Goal: Task Accomplishment & Management: Complete application form

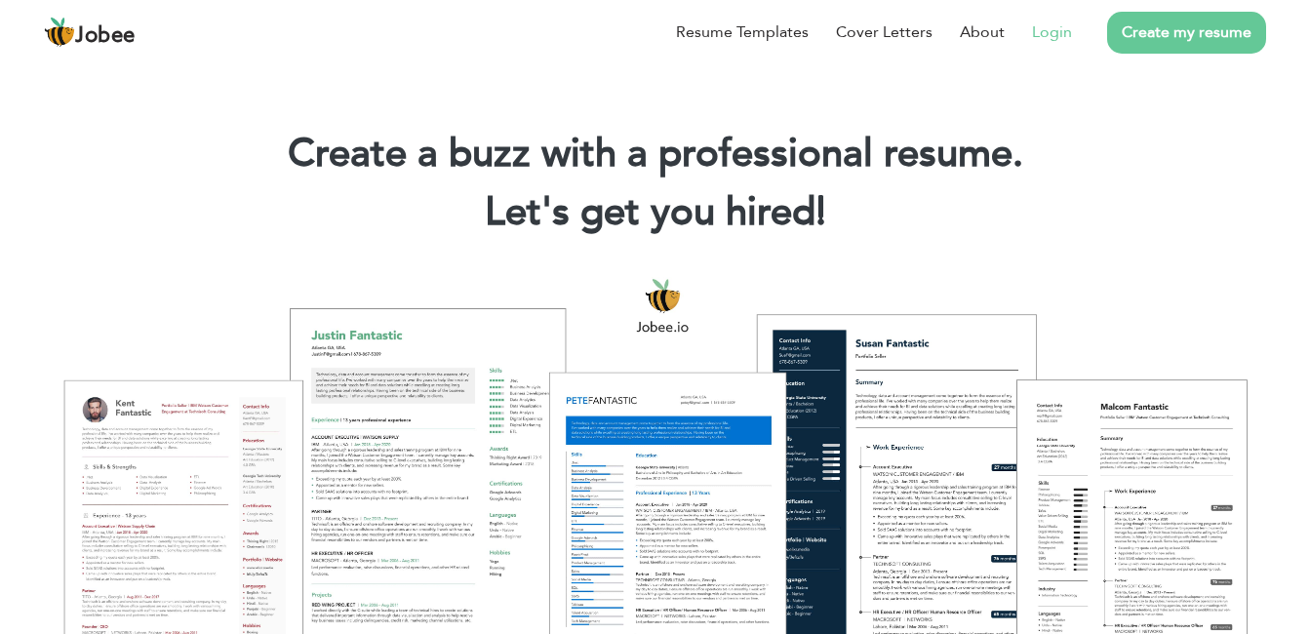
click at [1063, 35] on link "Login" at bounding box center [1052, 31] width 40 height 23
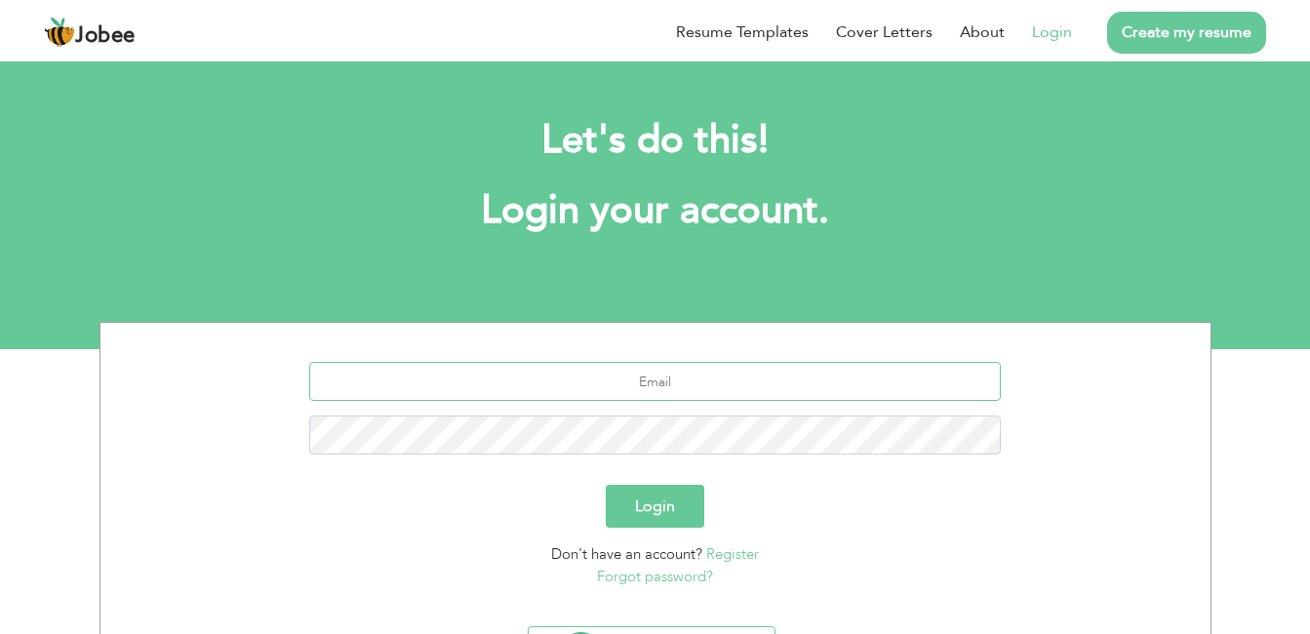
click at [681, 376] on input "text" at bounding box center [654, 381] width 691 height 39
type input "[EMAIL_ADDRESS][DOMAIN_NAME]"
click at [606, 485] on button "Login" at bounding box center [655, 506] width 99 height 43
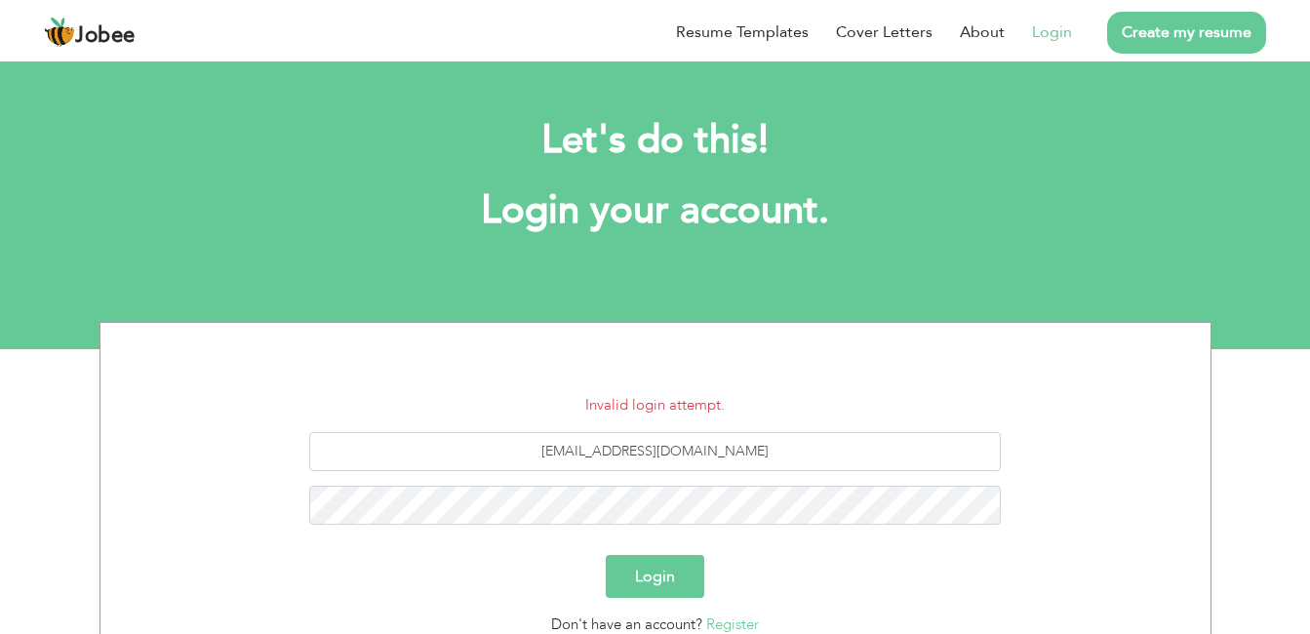
click at [673, 567] on button "Login" at bounding box center [655, 576] width 99 height 43
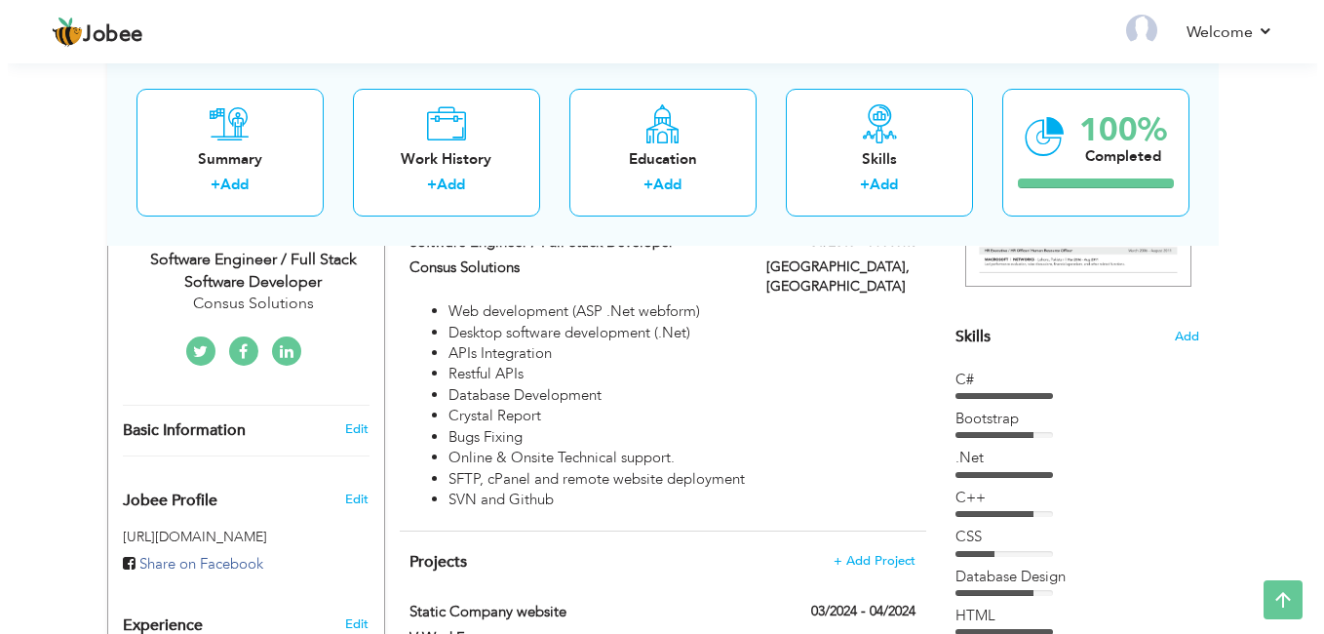
scroll to position [413, 0]
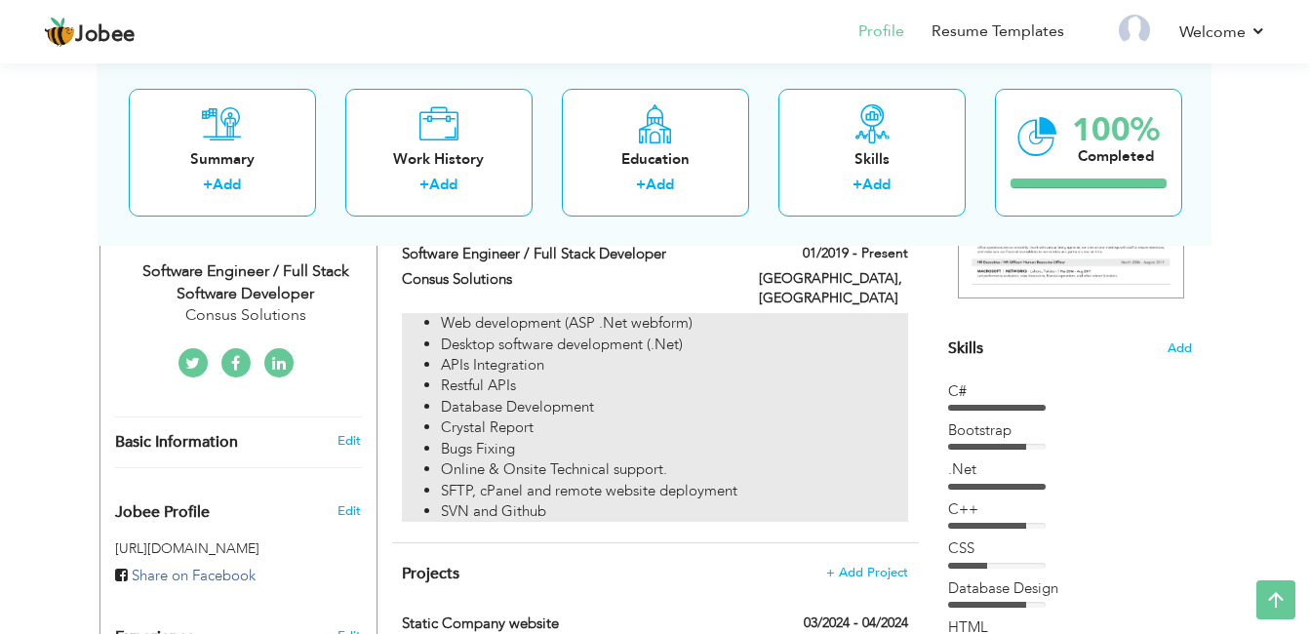
click at [542, 375] on li "Restful APIs" at bounding box center [674, 385] width 466 height 20
type input "Software Engineer / Full Stack Developer"
type input "Consus Solutions"
type input "01/2019"
type input "[GEOGRAPHIC_DATA]"
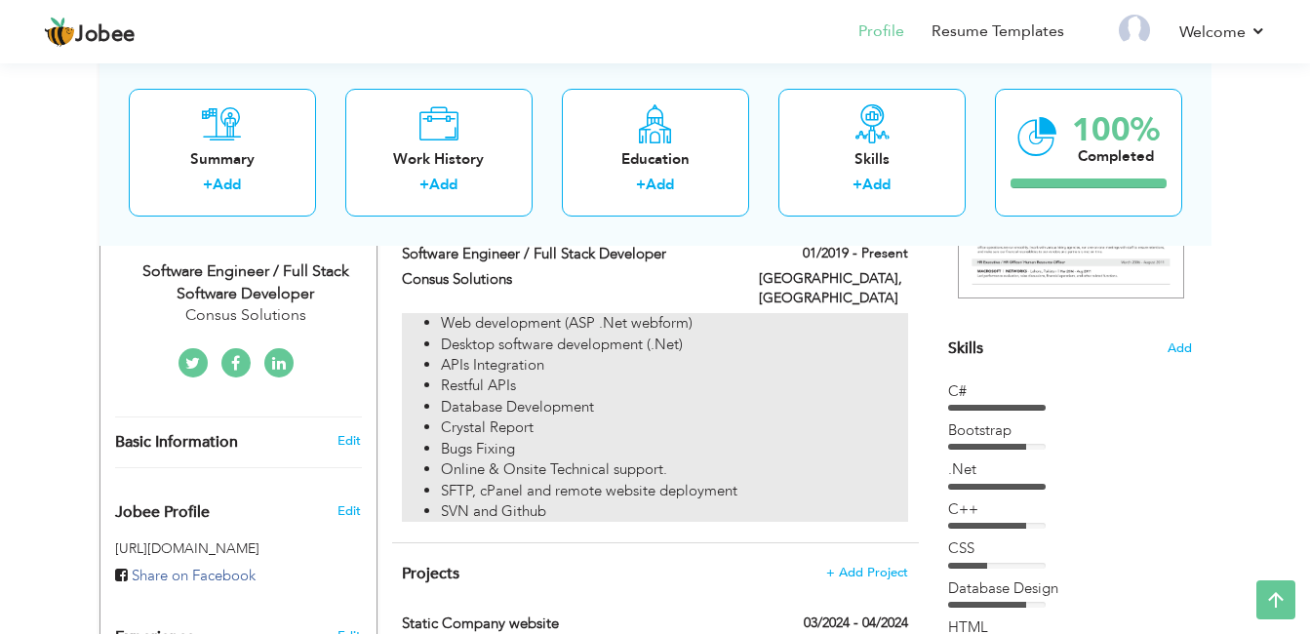
type input "[GEOGRAPHIC_DATA]"
checkbox input "true"
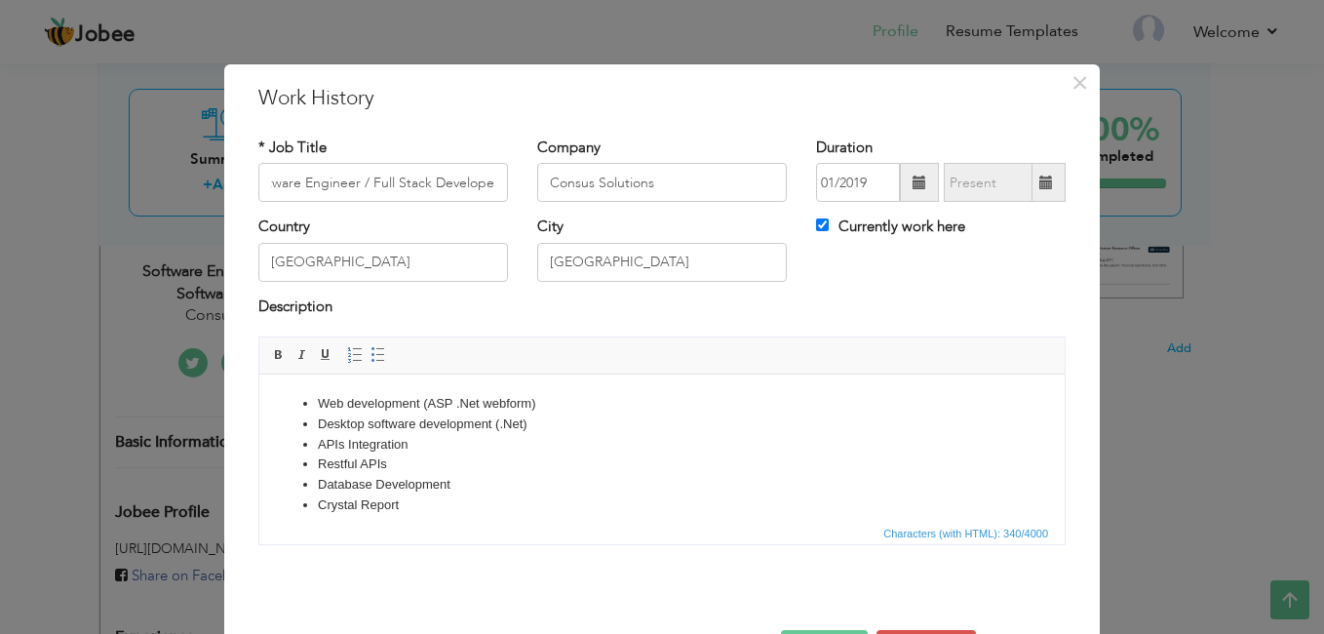
scroll to position [0, 0]
click at [502, 408] on li "Web development (ASP .Net webform)" at bounding box center [662, 404] width 689 height 20
drag, startPoint x: 530, startPoint y: 403, endPoint x: 486, endPoint y: 408, distance: 44.2
click at [486, 408] on li "Web development (ASP .Net webform)" at bounding box center [662, 404] width 689 height 20
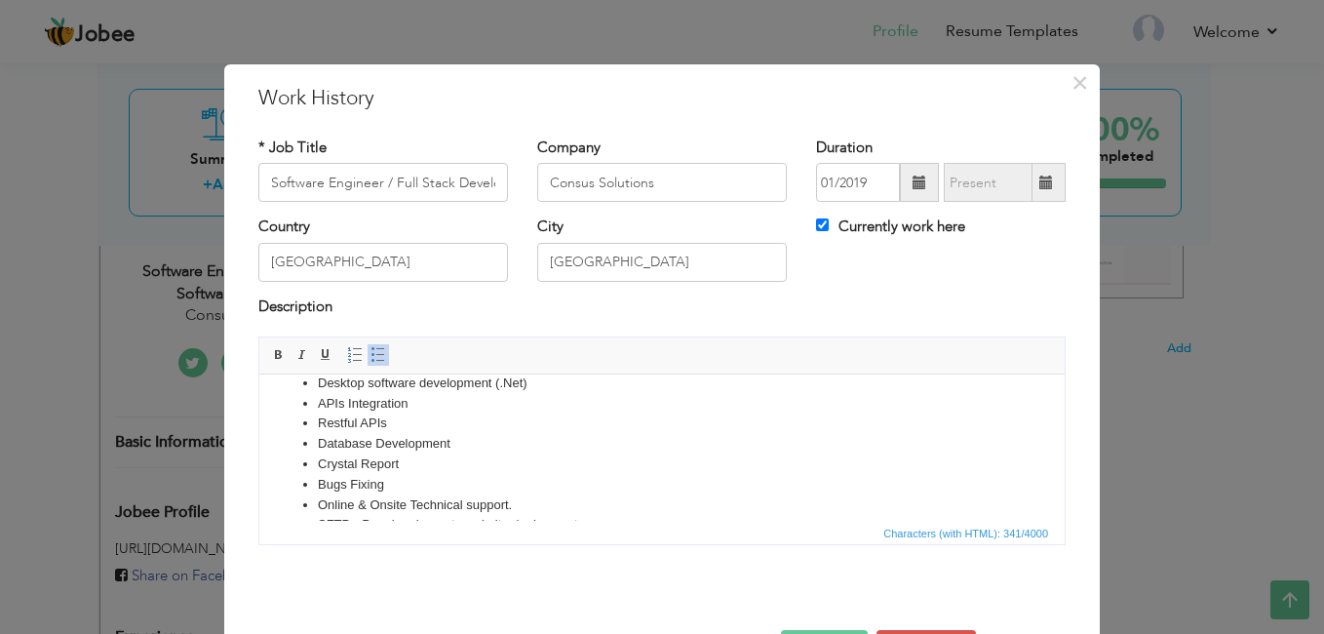
scroll to position [21, 0]
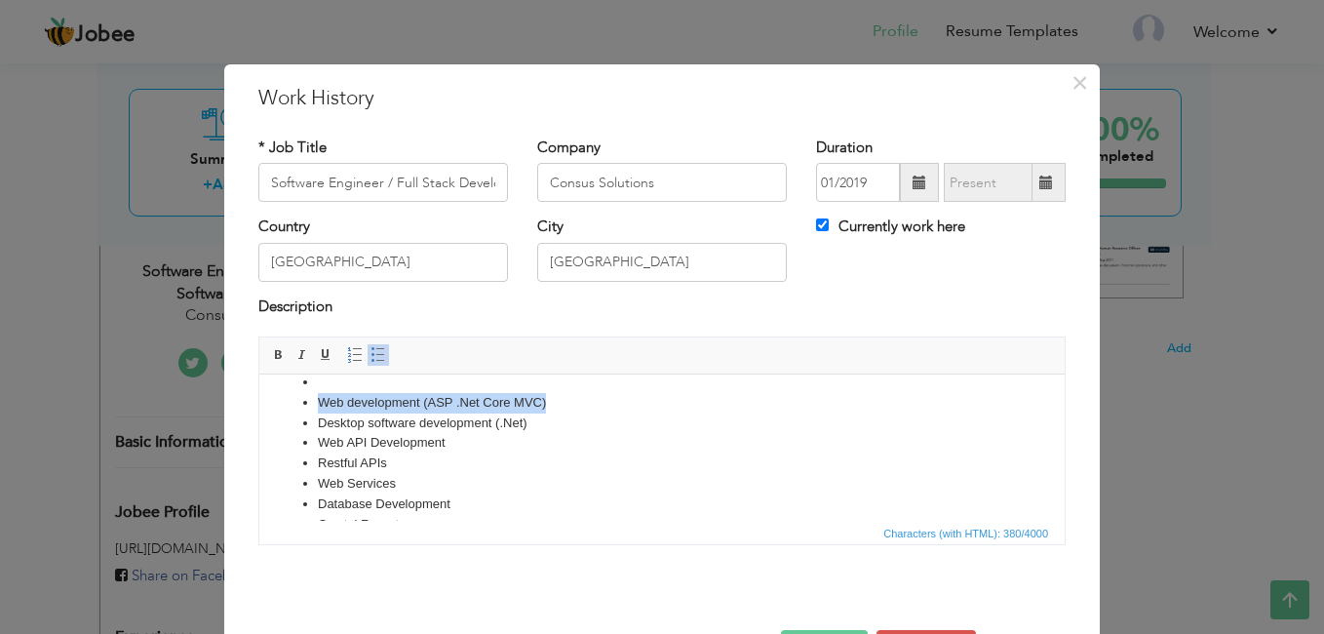
copy li "Web development (ASP .Net Core MVC )"
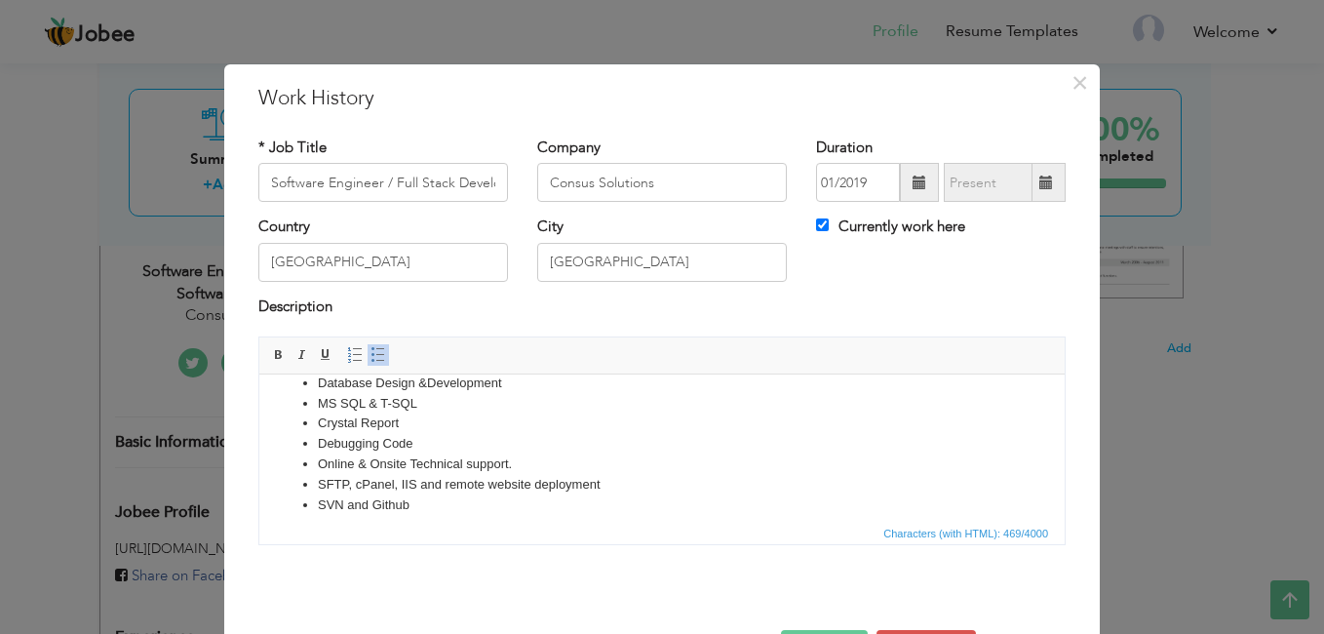
scroll to position [156, 0]
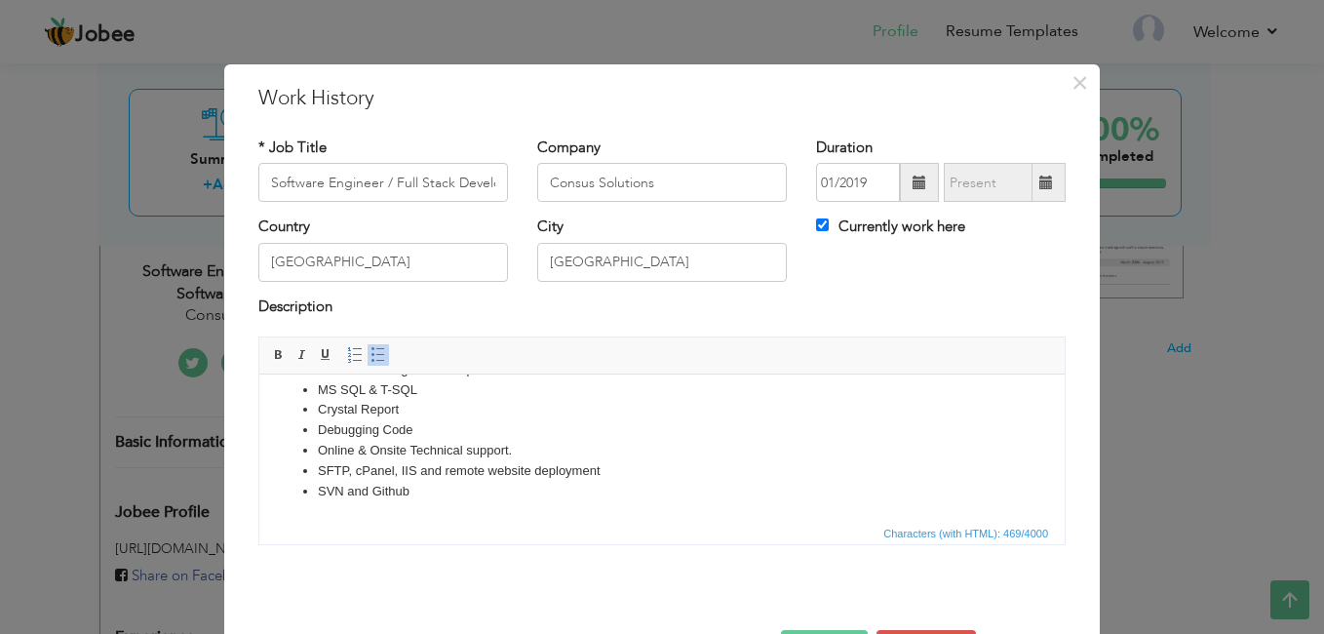
click at [1046, 494] on html "Web development (ASP .Net WebForm) Web development (ASP .Net Core MVC ) Desktop…" at bounding box center [662, 369] width 806 height 302
click at [629, 500] on li "SVN and Github" at bounding box center [662, 492] width 689 height 20
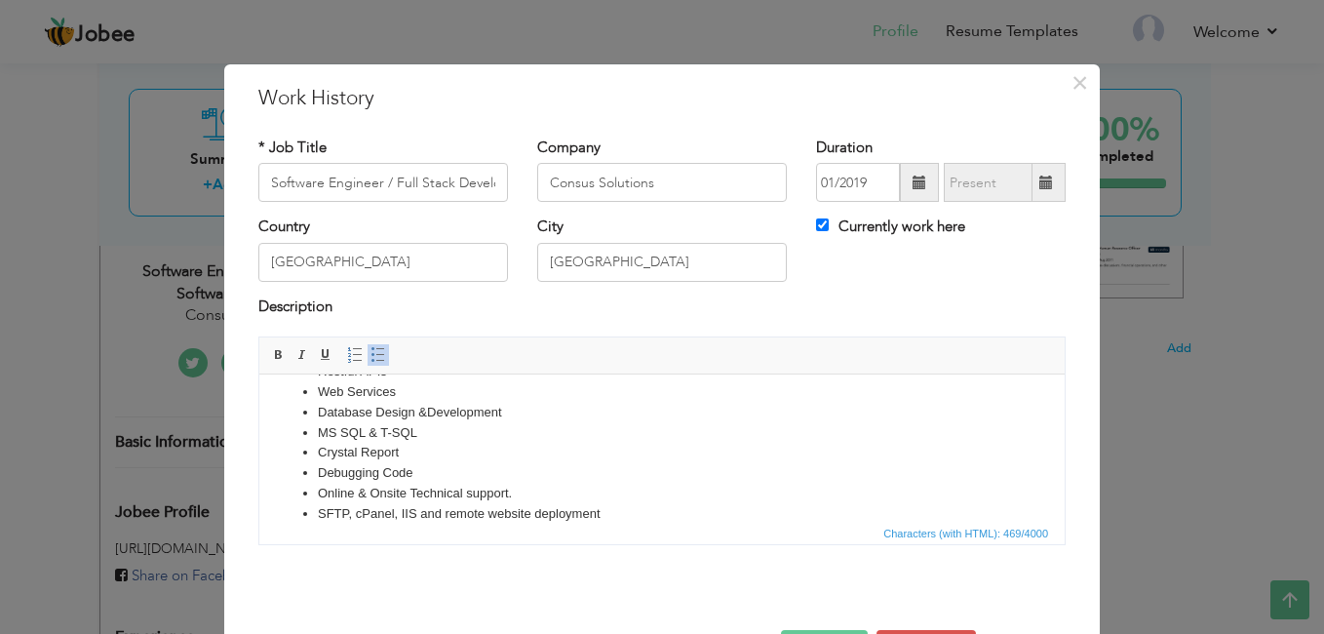
scroll to position [104, 0]
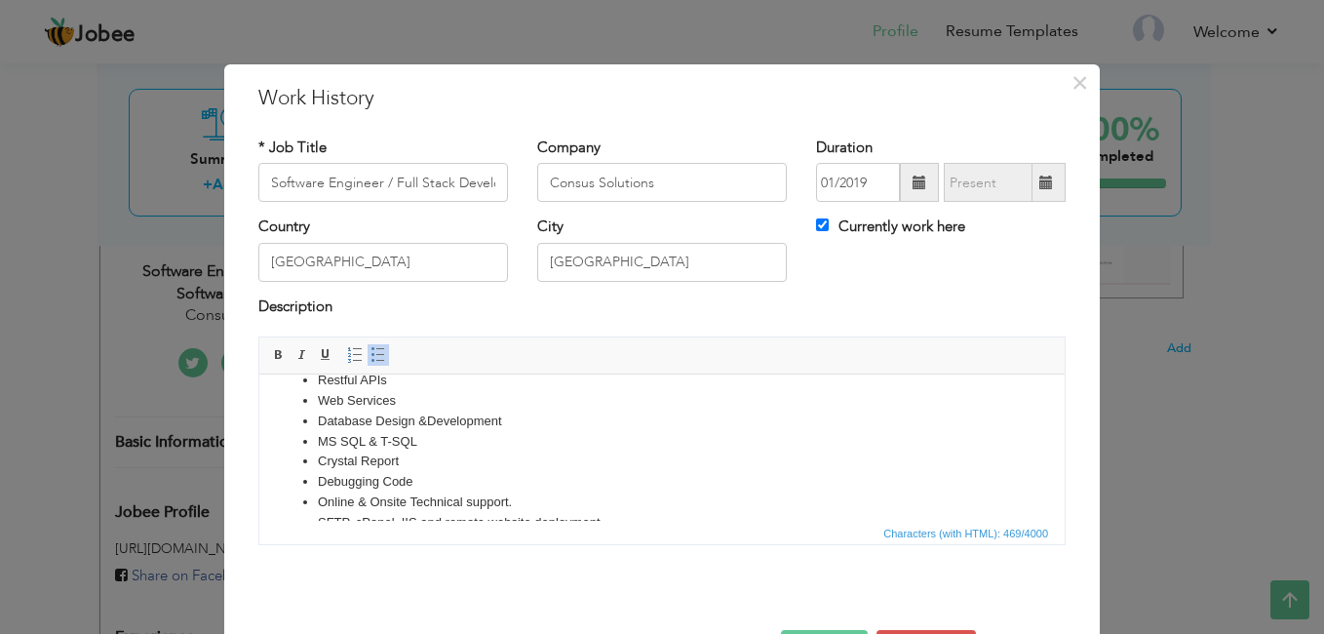
click at [475, 440] on li "MS SQL & T-SQL" at bounding box center [662, 442] width 689 height 20
drag, startPoint x: 430, startPoint y: 418, endPoint x: 513, endPoint y: 418, distance: 82.9
click at [513, 418] on li "Database Design & Development" at bounding box center [662, 422] width 689 height 20
copy li "Development"
click at [438, 461] on li "Crystal Report" at bounding box center [662, 462] width 689 height 20
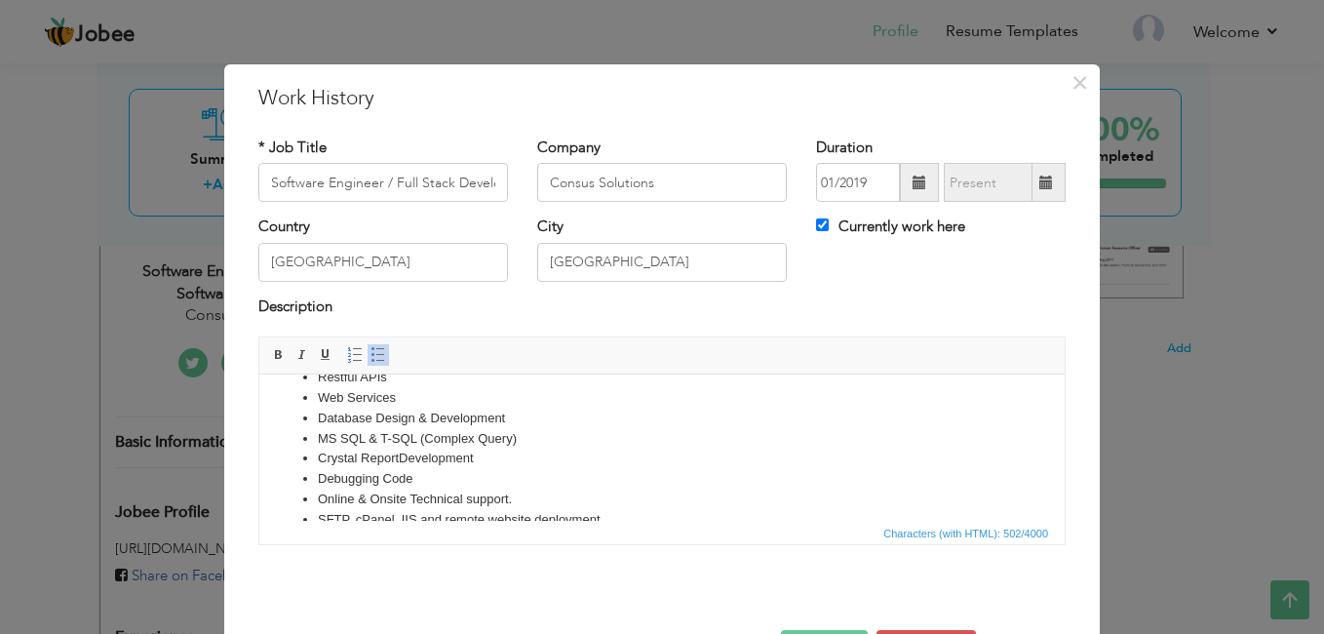
scroll to position [156, 0]
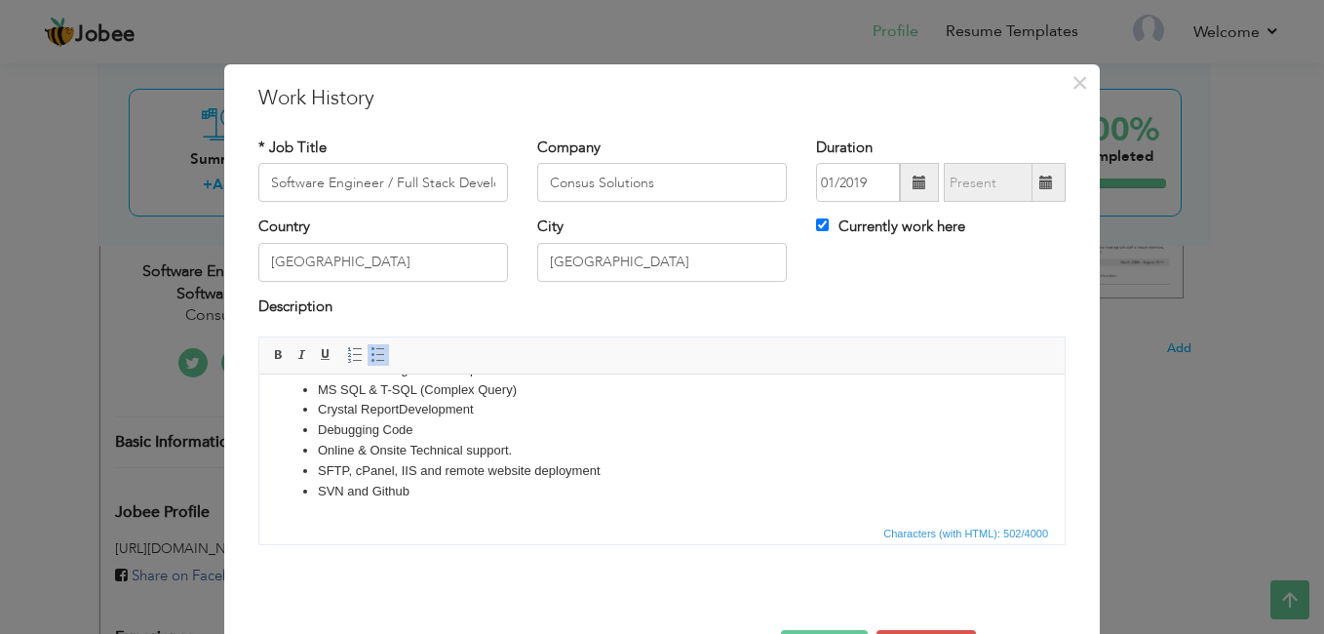
click at [387, 493] on li "SVN and Github" at bounding box center [662, 492] width 689 height 20
click at [426, 493] on li "SVN and GitHub" at bounding box center [662, 492] width 689 height 20
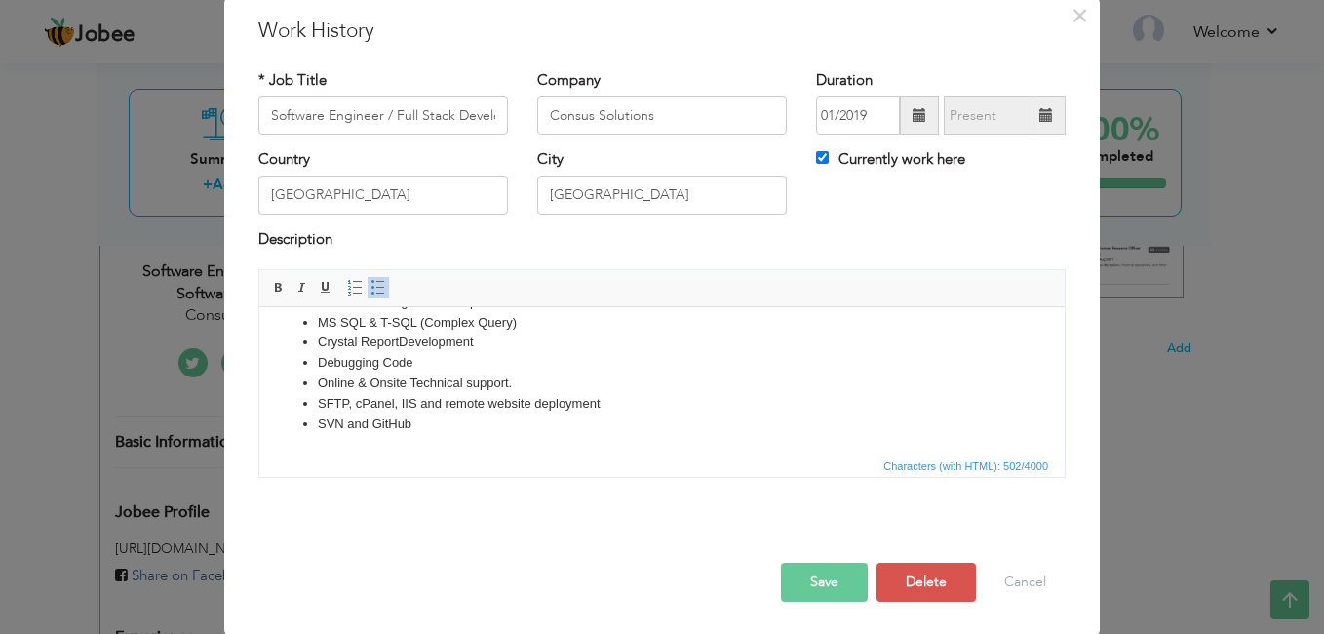
scroll to position [69, 0]
click at [820, 579] on button "Save" at bounding box center [824, 580] width 87 height 39
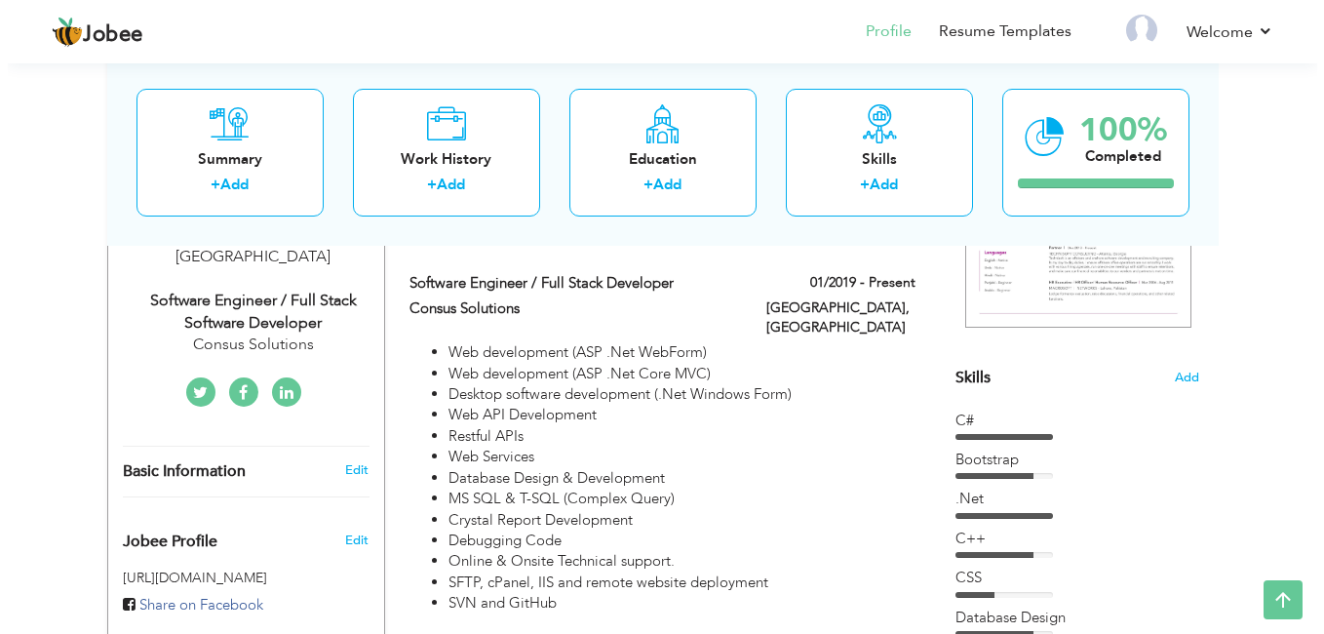
scroll to position [395, 0]
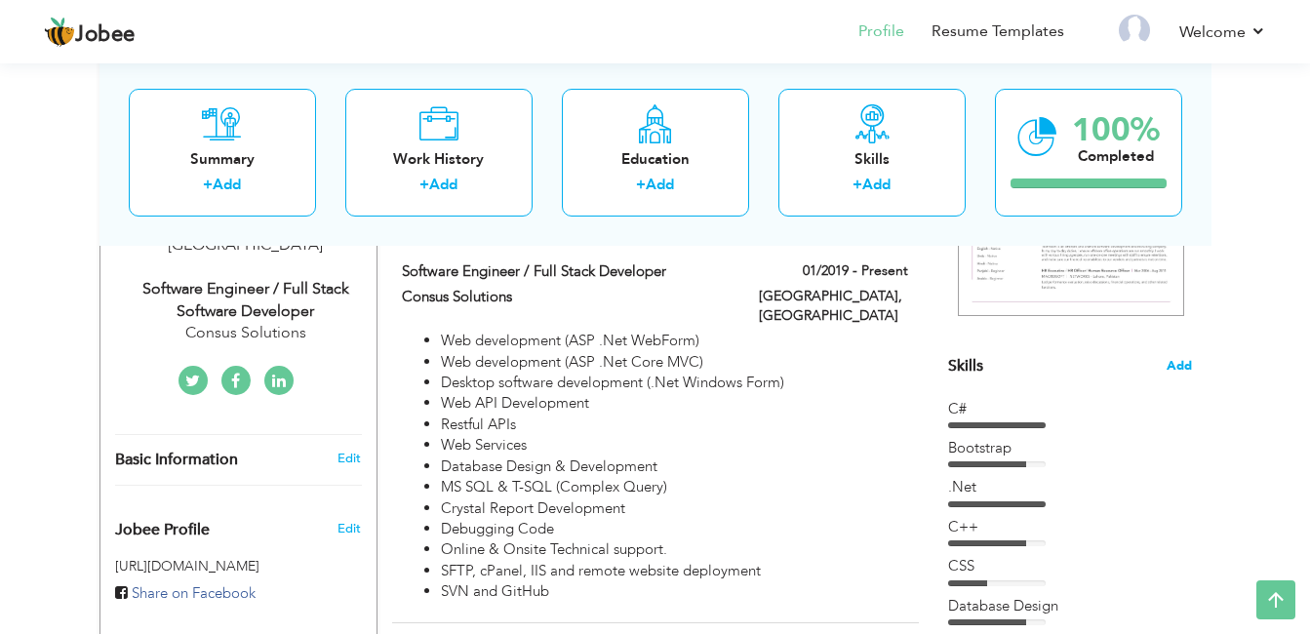
click at [1178, 368] on span "Add" at bounding box center [1178, 366] width 25 height 19
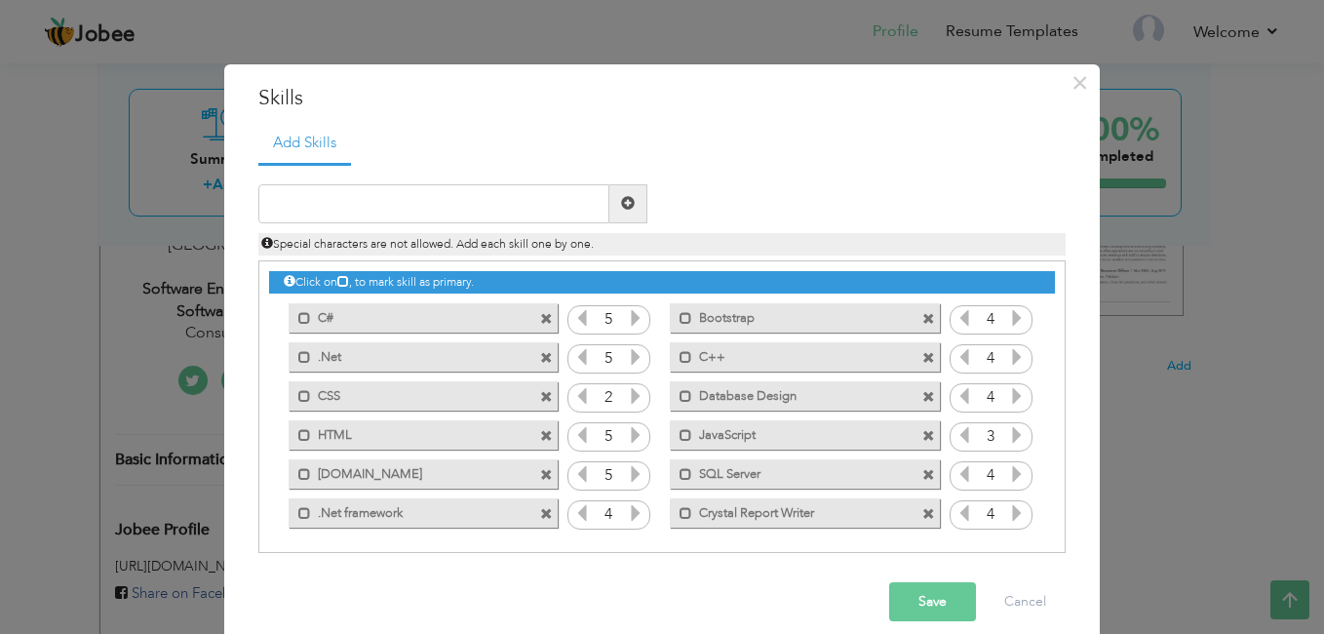
scroll to position [5, 0]
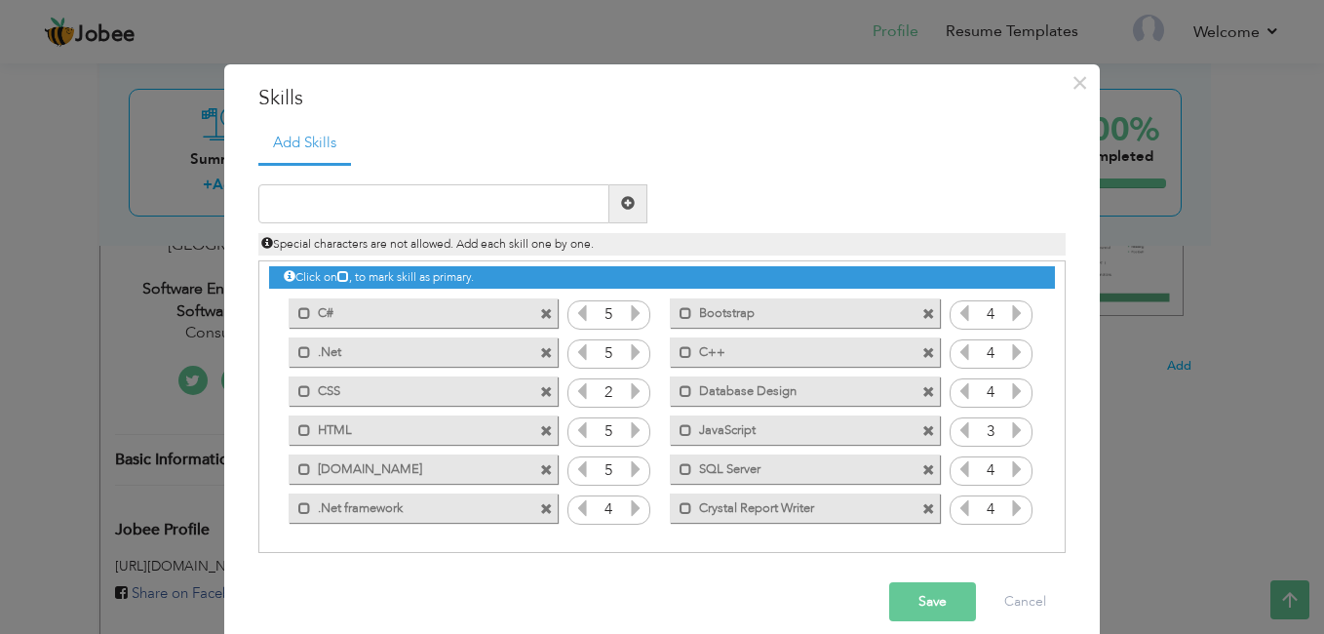
drag, startPoint x: 1048, startPoint y: 453, endPoint x: 1055, endPoint y: 391, distance: 61.8
click at [1055, 391] on div "Click on , to mark skill as primary." at bounding box center [662, 406] width 808 height 293
drag, startPoint x: 1059, startPoint y: 371, endPoint x: 1061, endPoint y: 320, distance: 50.8
click at [1061, 320] on div "Add Skills Duplicate entry C# 5 Bootstrap" at bounding box center [662, 345] width 837 height 445
drag, startPoint x: 1058, startPoint y: 335, endPoint x: 1058, endPoint y: 310, distance: 25.4
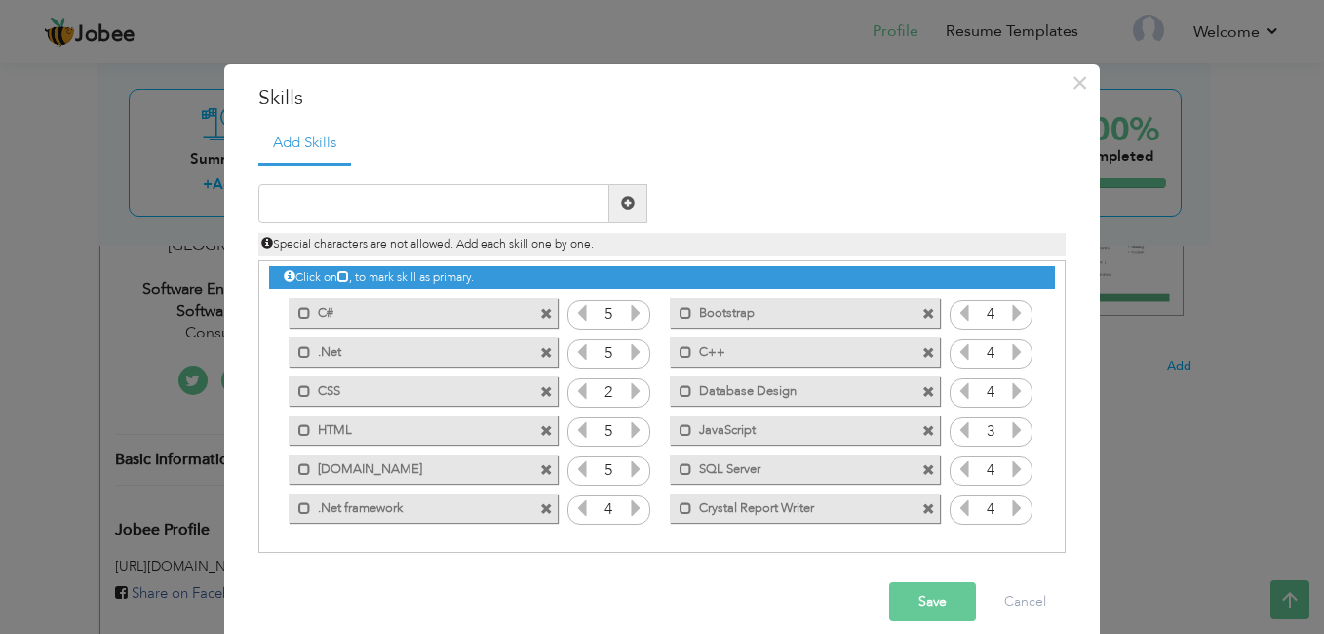
click at [1058, 310] on div "Click on , to mark skill as primary." at bounding box center [662, 406] width 808 height 293
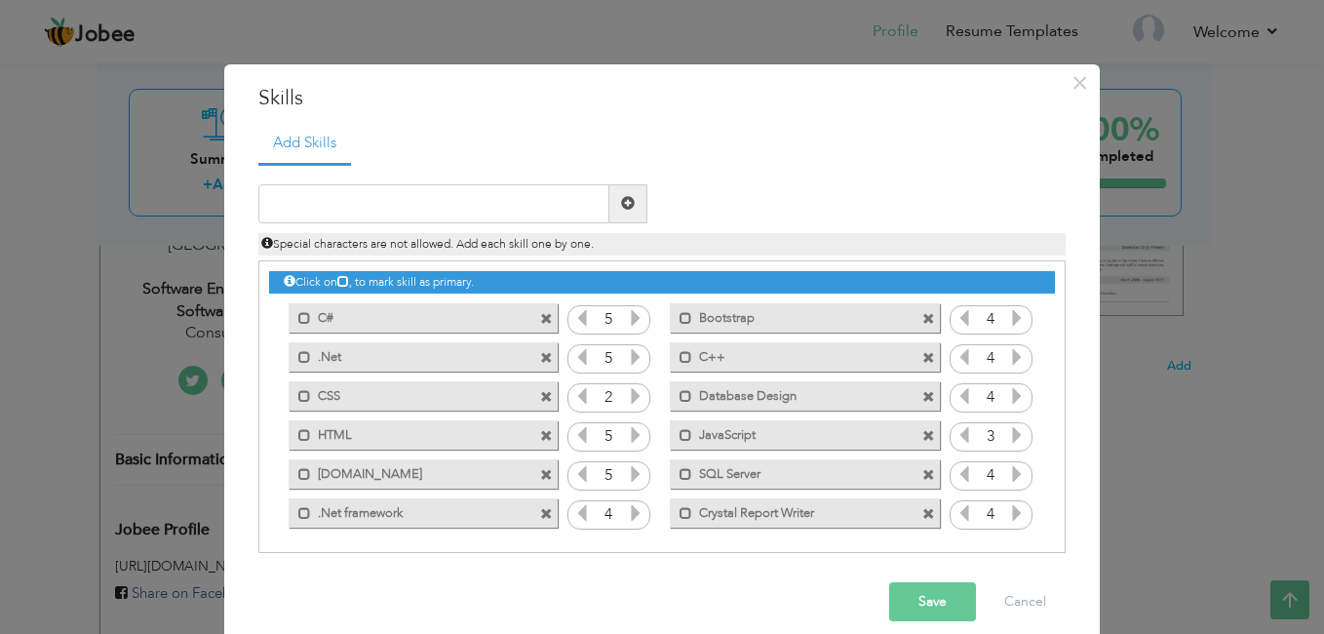
click at [628, 391] on icon at bounding box center [636, 396] width 18 height 18
click at [627, 397] on icon at bounding box center [636, 396] width 18 height 18
click at [627, 519] on icon at bounding box center [636, 513] width 18 height 18
click at [1008, 400] on icon at bounding box center [1017, 396] width 18 height 18
click at [1008, 434] on icon at bounding box center [1017, 435] width 18 height 18
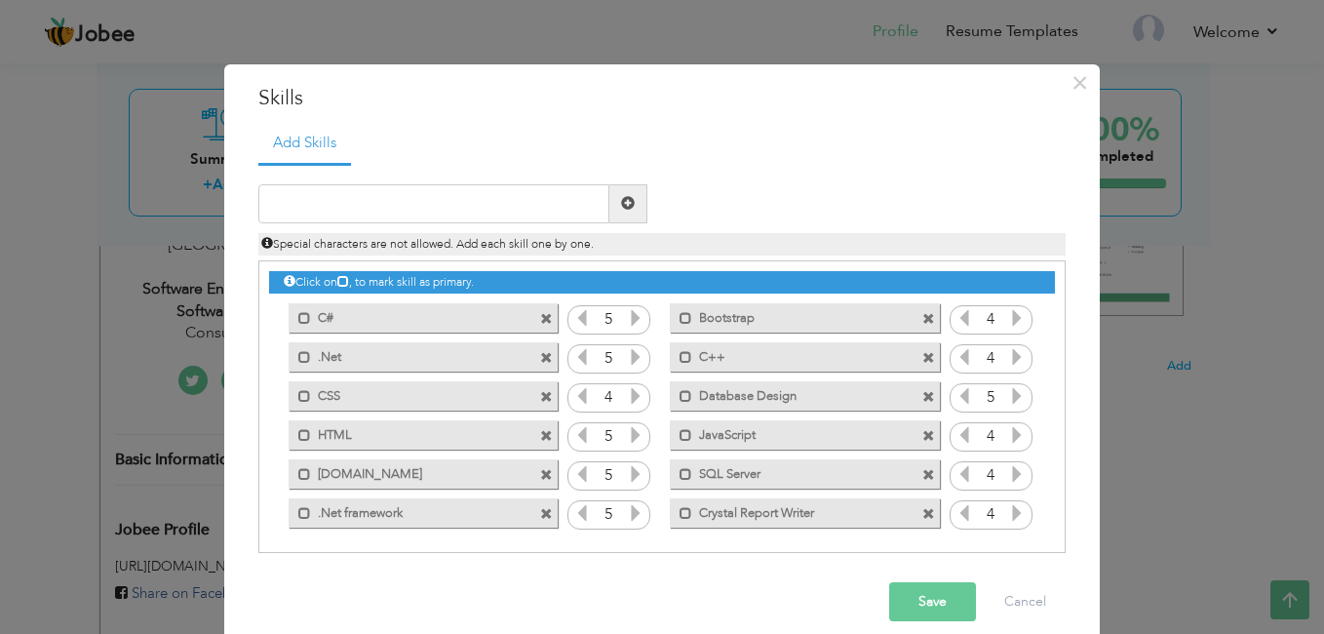
click at [1008, 471] on icon at bounding box center [1017, 474] width 18 height 18
click at [1012, 515] on icon at bounding box center [1017, 513] width 18 height 18
click at [491, 210] on input "text" at bounding box center [433, 203] width 351 height 39
type input "."
type input ".Net Core"
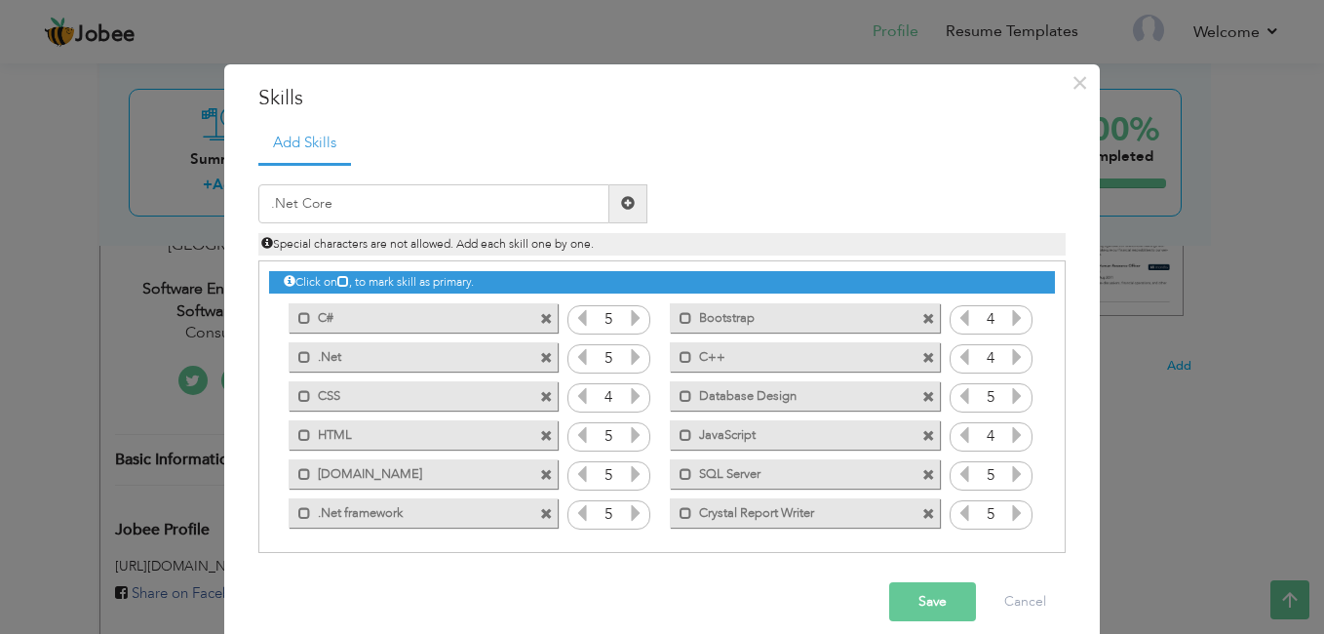
click at [635, 203] on span at bounding box center [629, 203] width 38 height 39
drag, startPoint x: 1057, startPoint y: 354, endPoint x: 1055, endPoint y: 417, distance: 63.4
click at [1055, 417] on div "Click on , to mark skill as primary." at bounding box center [662, 406] width 808 height 293
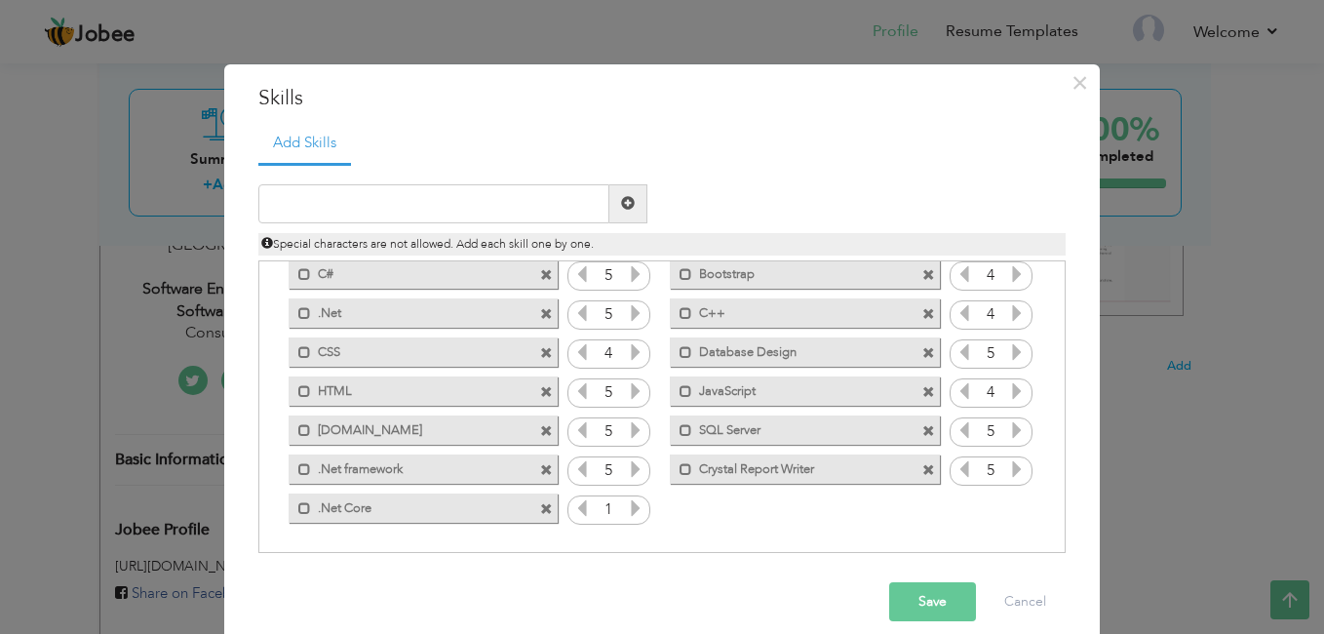
click at [627, 511] on icon at bounding box center [636, 508] width 18 height 18
click at [411, 208] on input "text" at bounding box center [433, 203] width 351 height 39
type input "RestFull API"
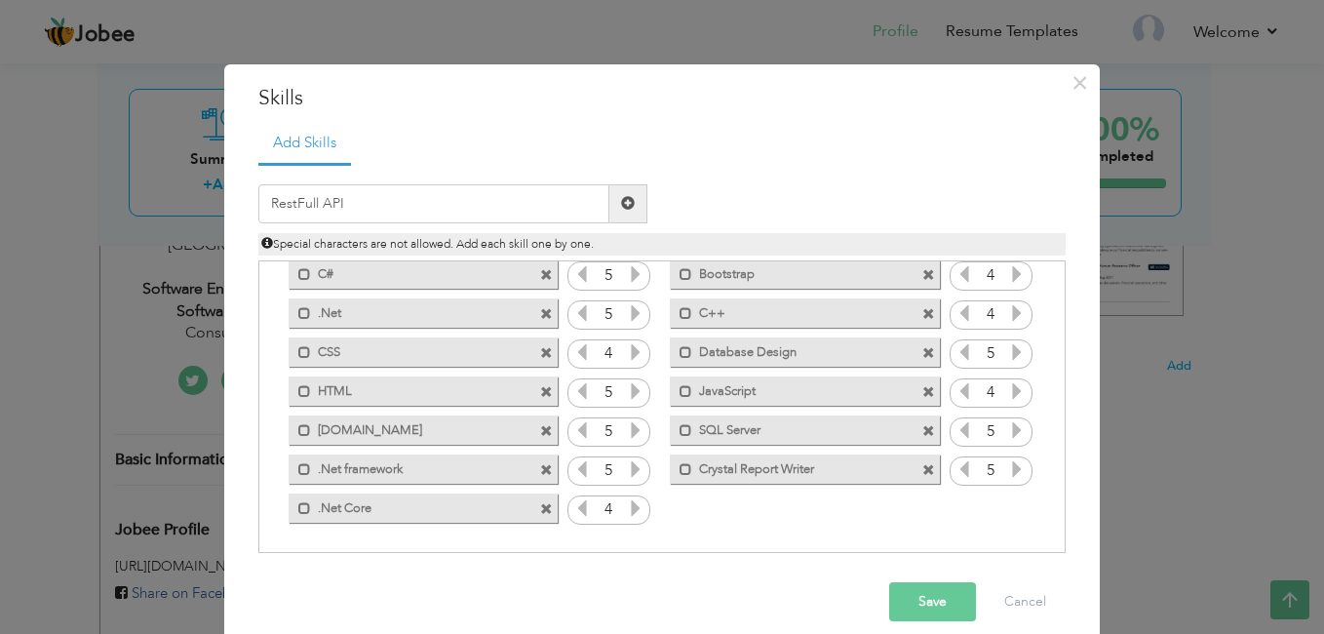
click at [629, 205] on span at bounding box center [629, 203] width 38 height 39
click at [1008, 507] on icon at bounding box center [1017, 508] width 18 height 18
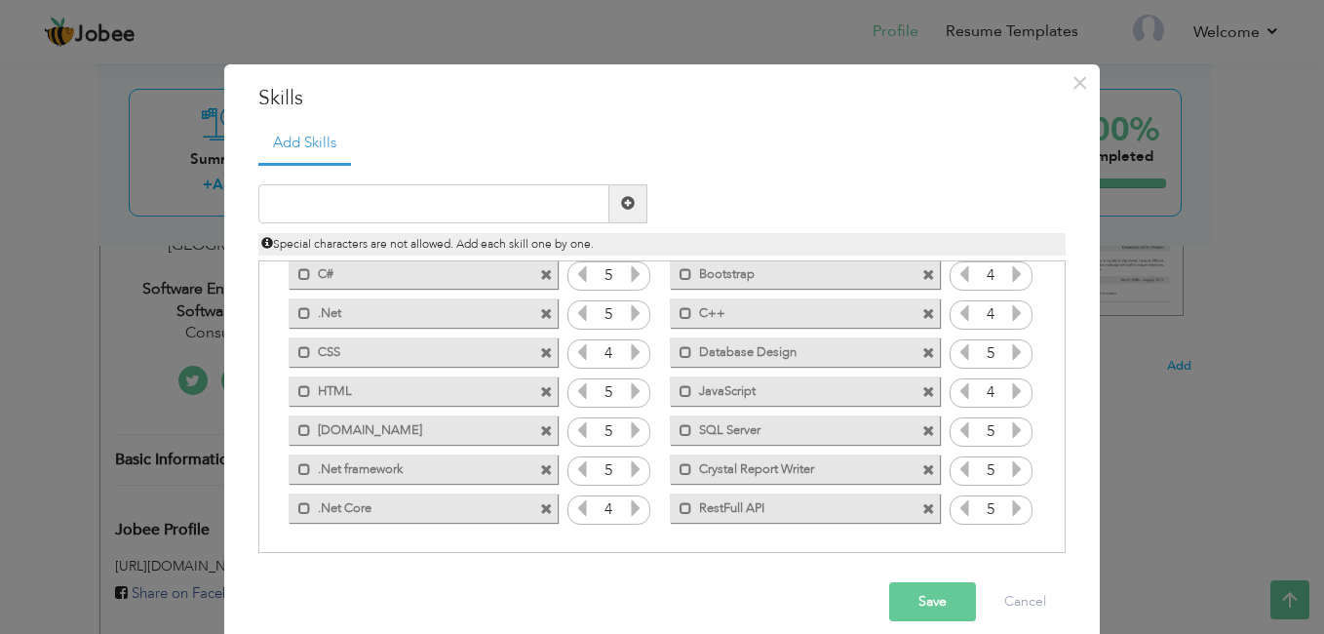
click at [1008, 389] on icon at bounding box center [1017, 391] width 18 height 18
click at [956, 395] on icon at bounding box center [965, 391] width 18 height 18
click at [927, 601] on button "Save" at bounding box center [932, 601] width 87 height 39
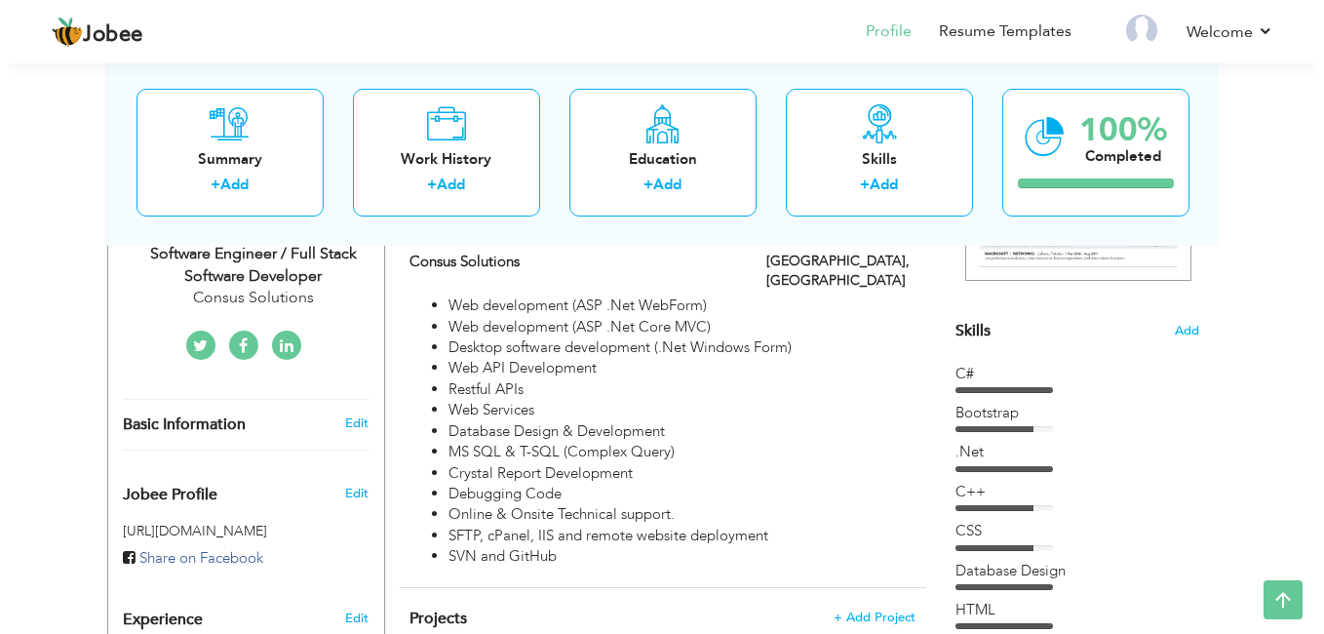
scroll to position [407, 0]
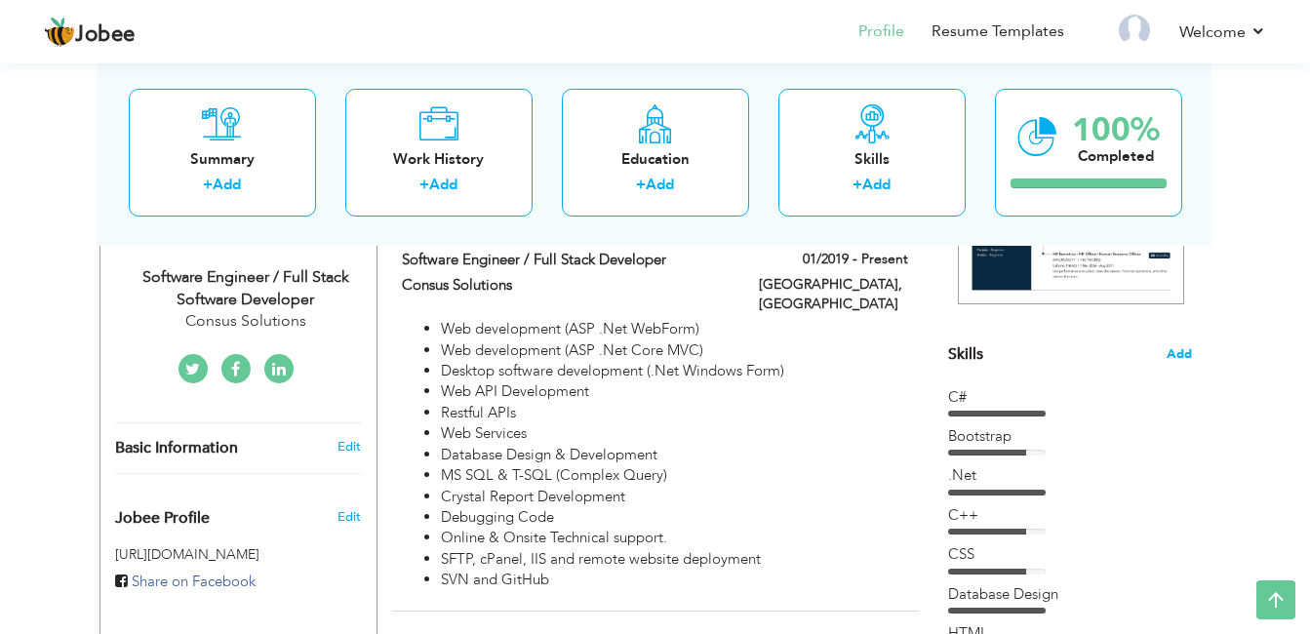
click at [1169, 350] on span "Add" at bounding box center [1178, 354] width 25 height 19
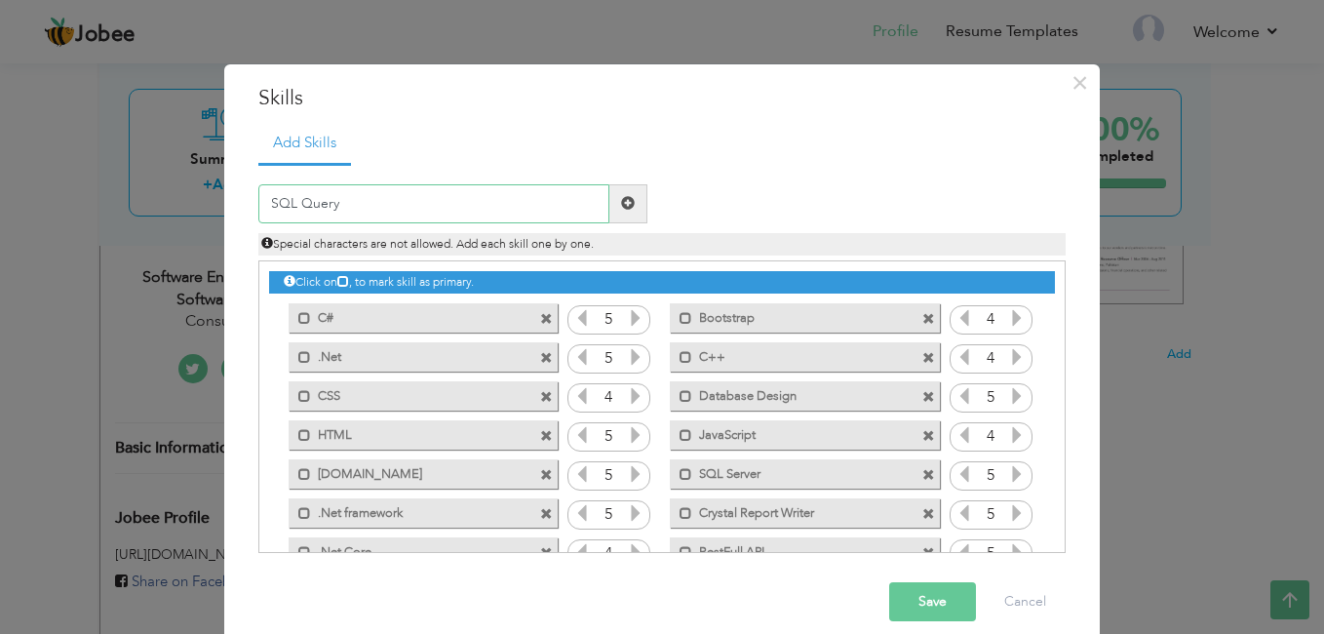
type input "SQL Query"
click at [629, 209] on span at bounding box center [629, 203] width 38 height 39
drag, startPoint x: 1050, startPoint y: 375, endPoint x: 1050, endPoint y: 394, distance: 19.5
click at [1050, 394] on div "Click on , to mark skill as primary." at bounding box center [662, 406] width 808 height 293
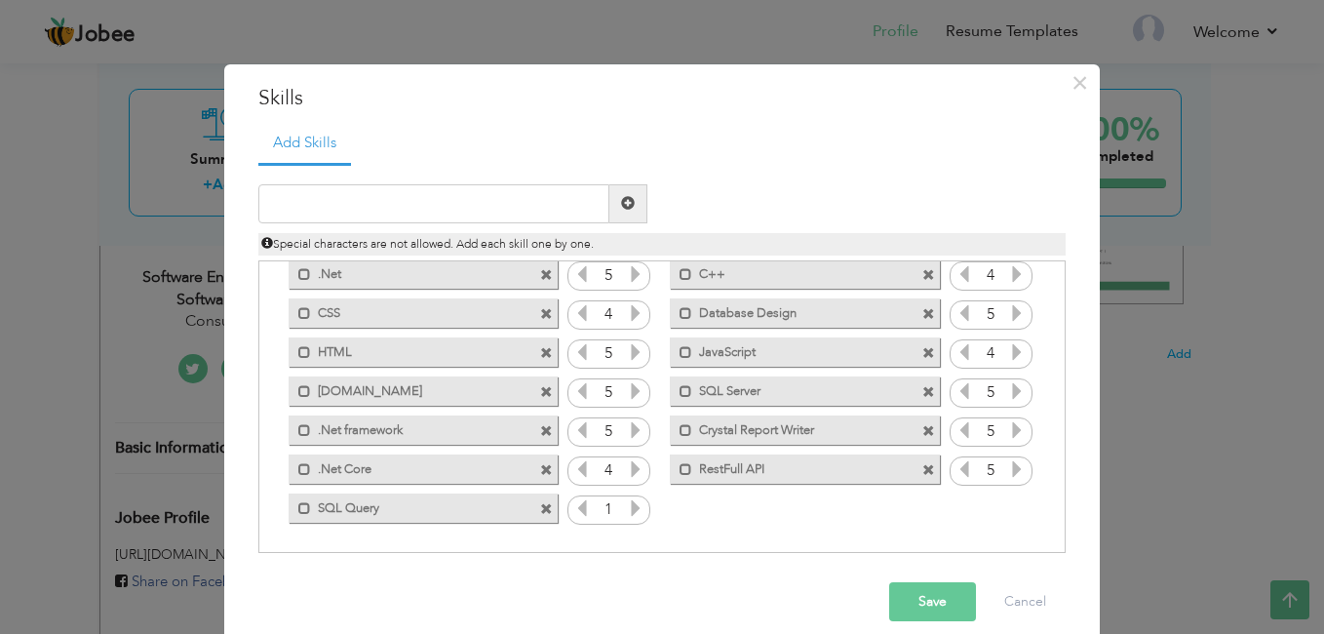
click at [627, 511] on icon at bounding box center [636, 508] width 18 height 18
click at [928, 605] on button "Save" at bounding box center [932, 601] width 87 height 39
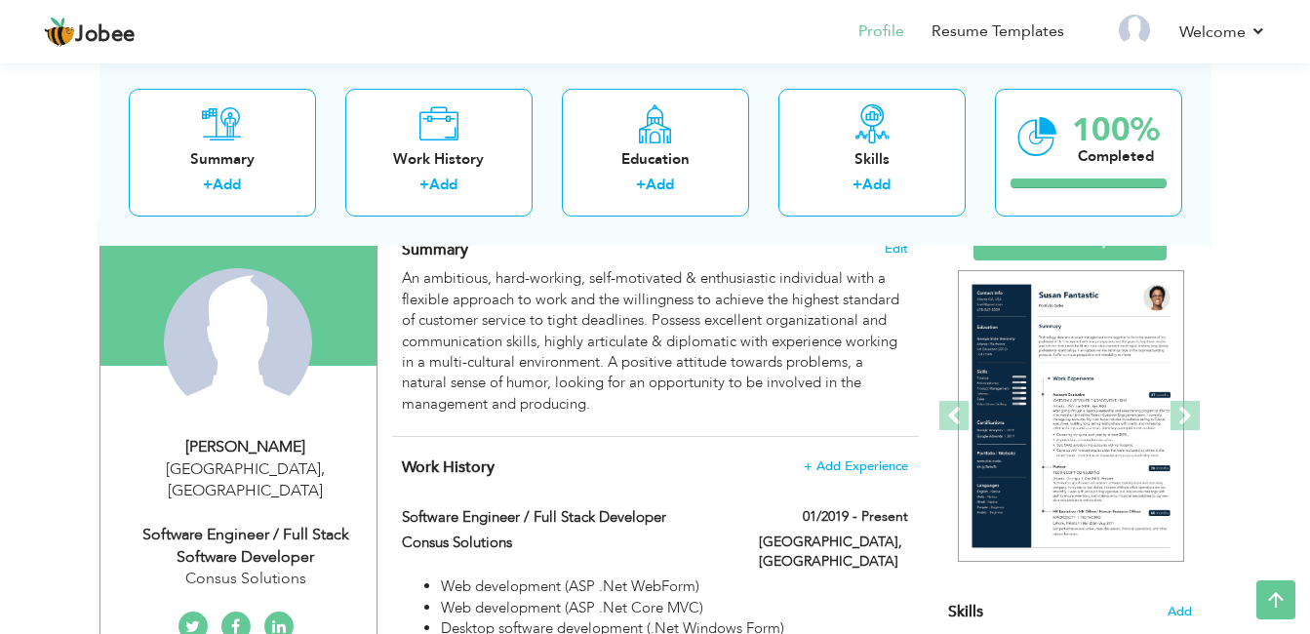
scroll to position [138, 0]
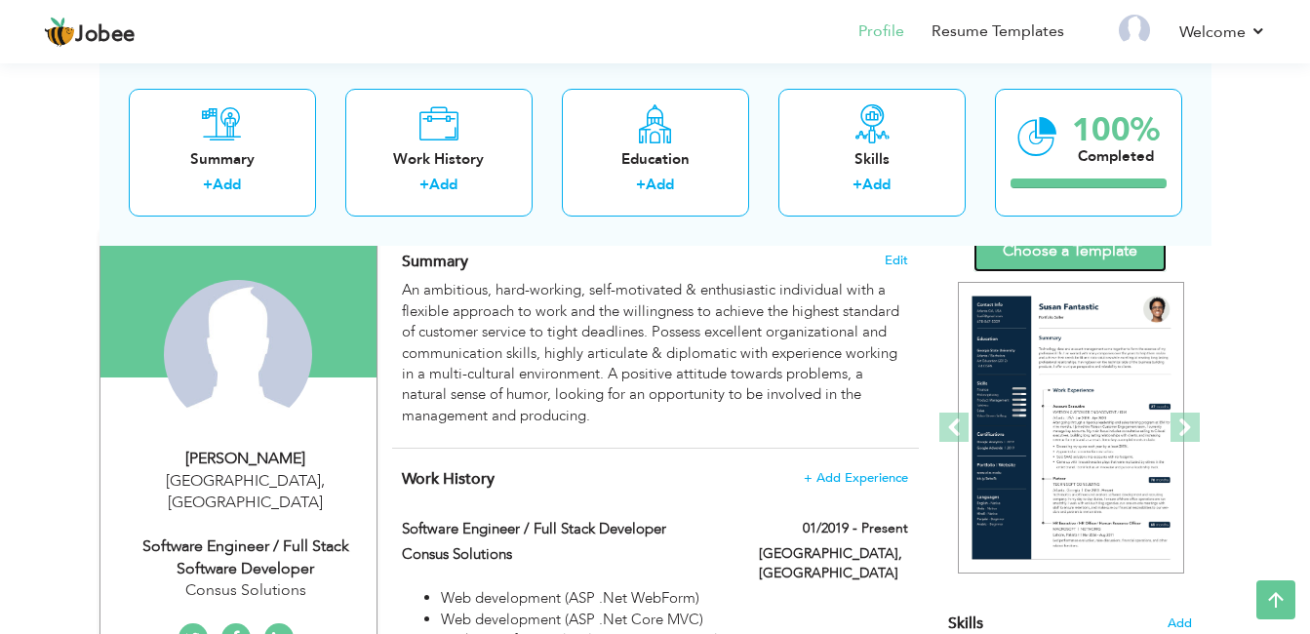
click at [1050, 258] on link "Choose a Template" at bounding box center [1069, 251] width 193 height 42
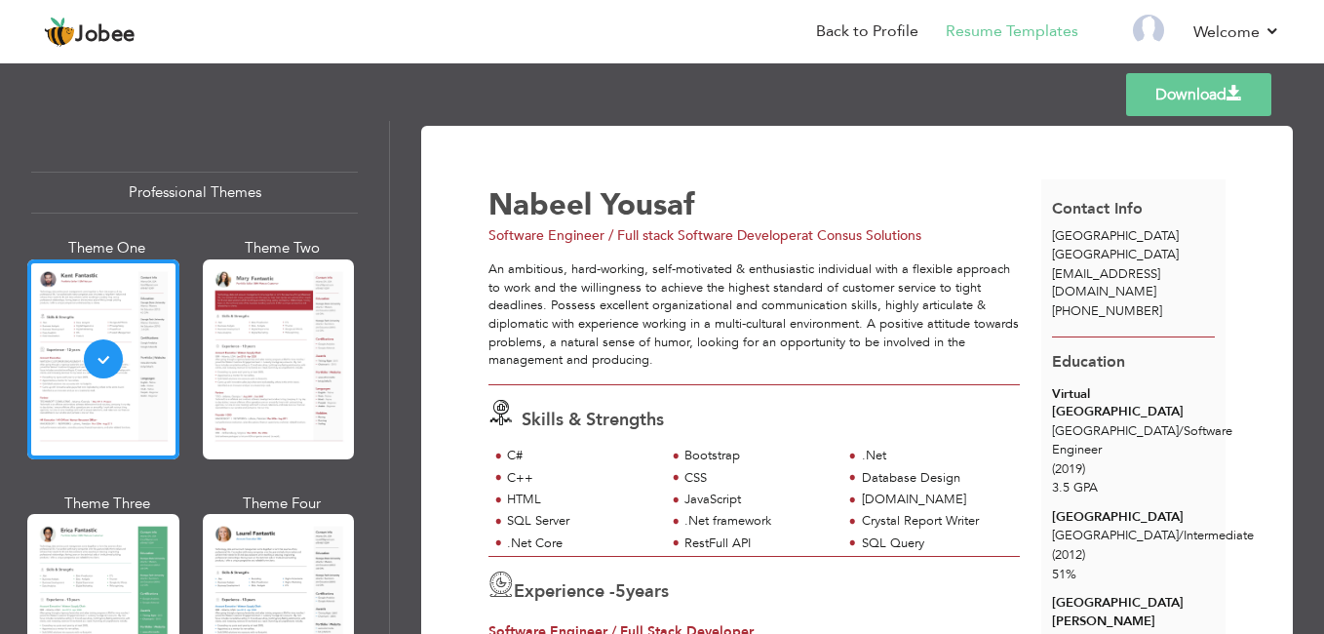
click at [1323, 107] on div "Templates Download" at bounding box center [662, 94] width 1324 height 62
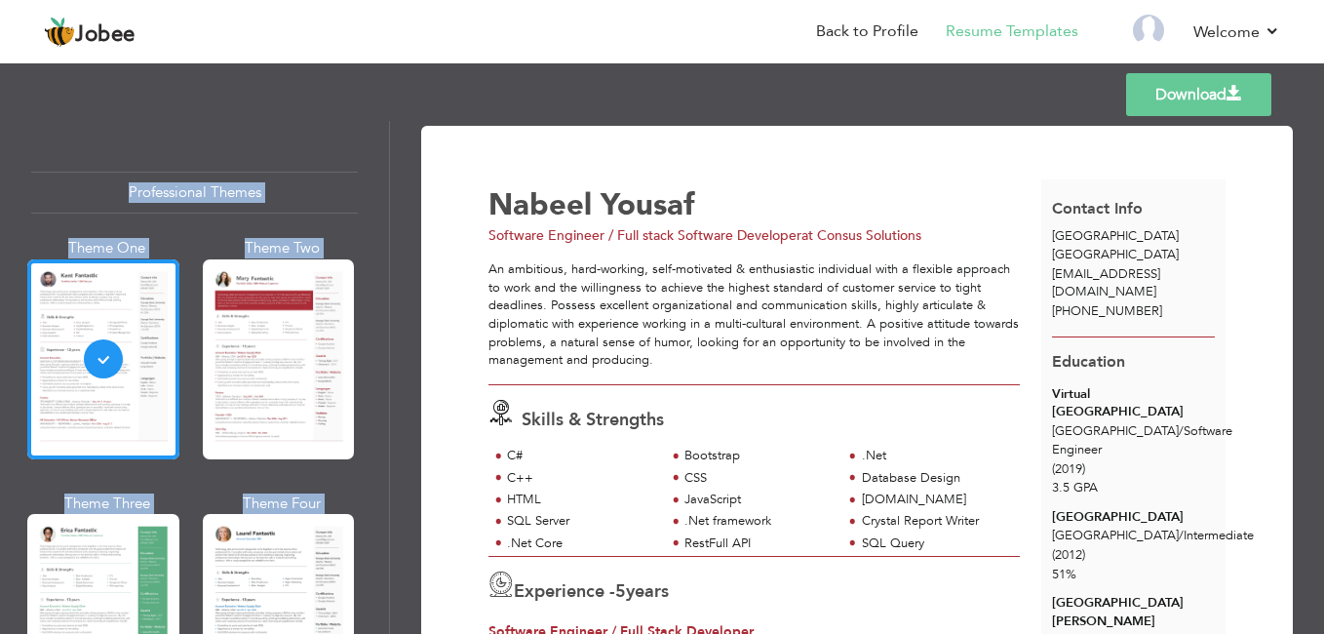
drag, startPoint x: 1316, startPoint y: 164, endPoint x: 1323, endPoint y: 103, distance: 61.0
click at [1323, 103] on div "Templates Download Professional Themes Theme One Theme Two Theme Three Theme Fo…" at bounding box center [662, 346] width 1324 height 575
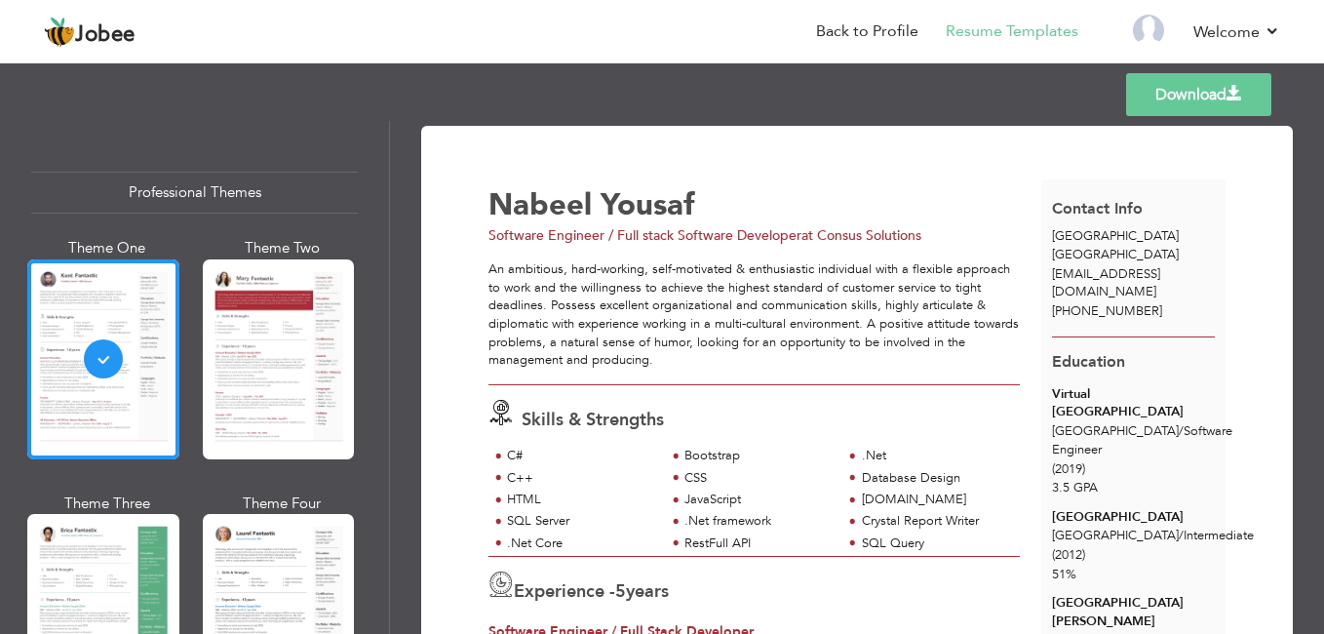
click at [1321, 107] on div "Templates Download" at bounding box center [662, 94] width 1324 height 62
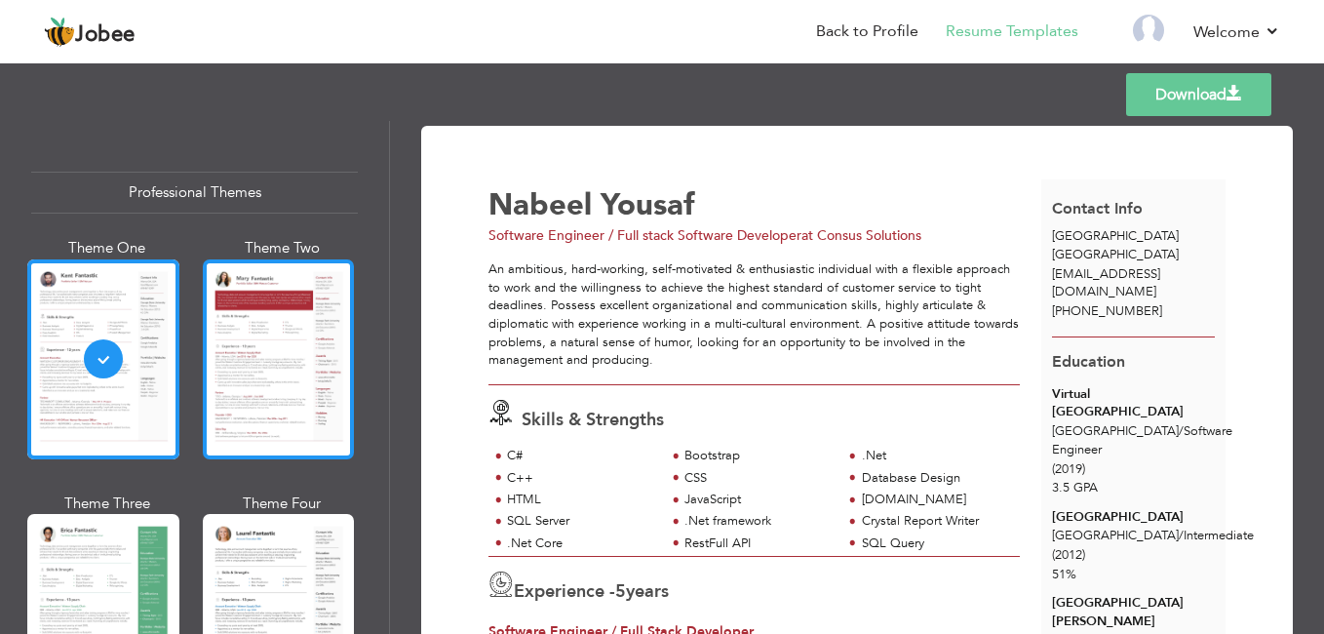
click at [255, 362] on div at bounding box center [279, 359] width 152 height 200
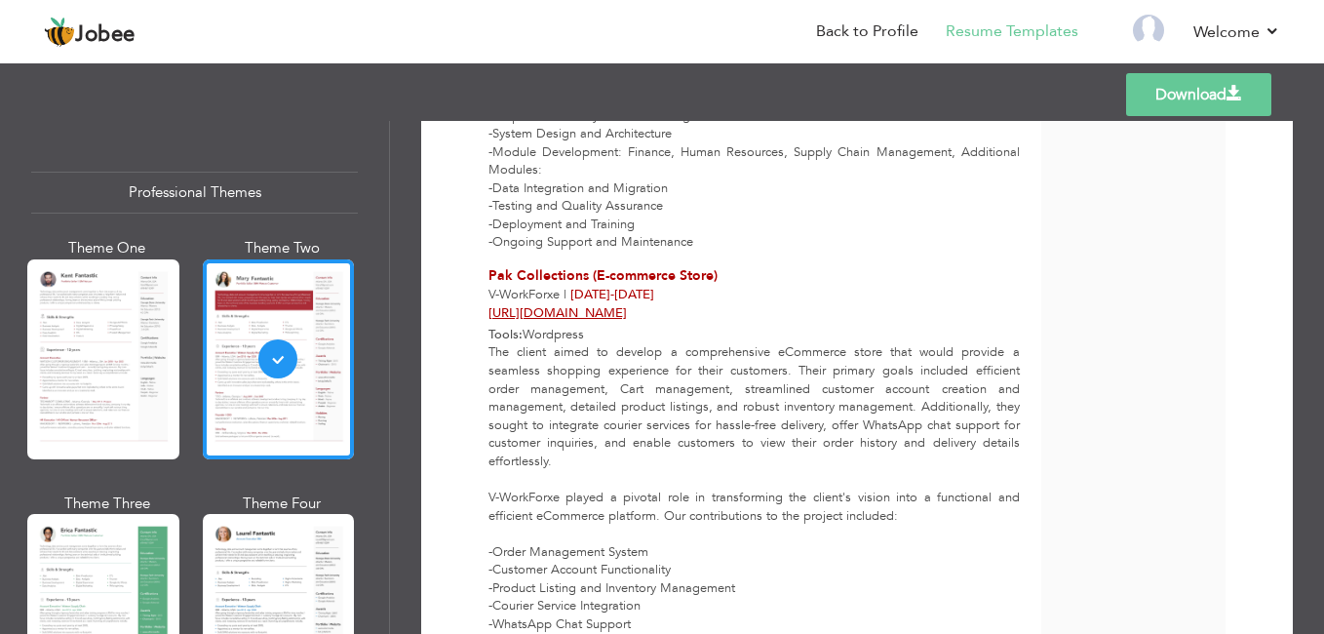
scroll to position [1869, 0]
click at [108, 551] on div at bounding box center [103, 614] width 152 height 200
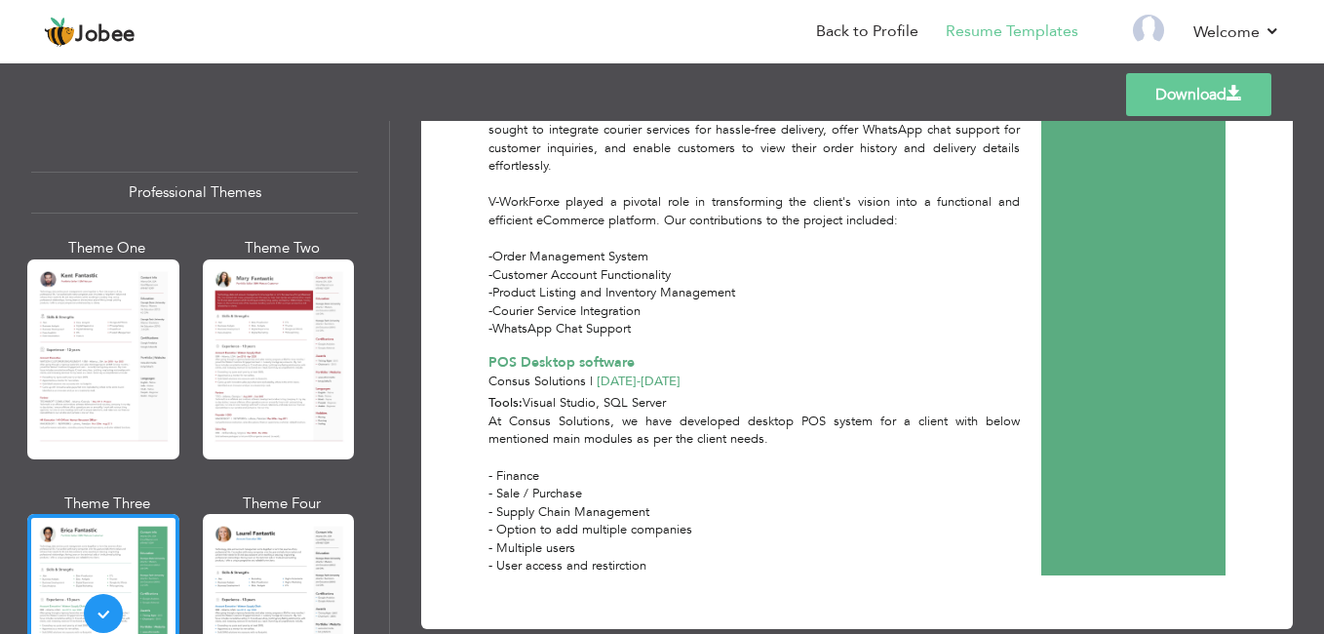
scroll to position [2192, 0]
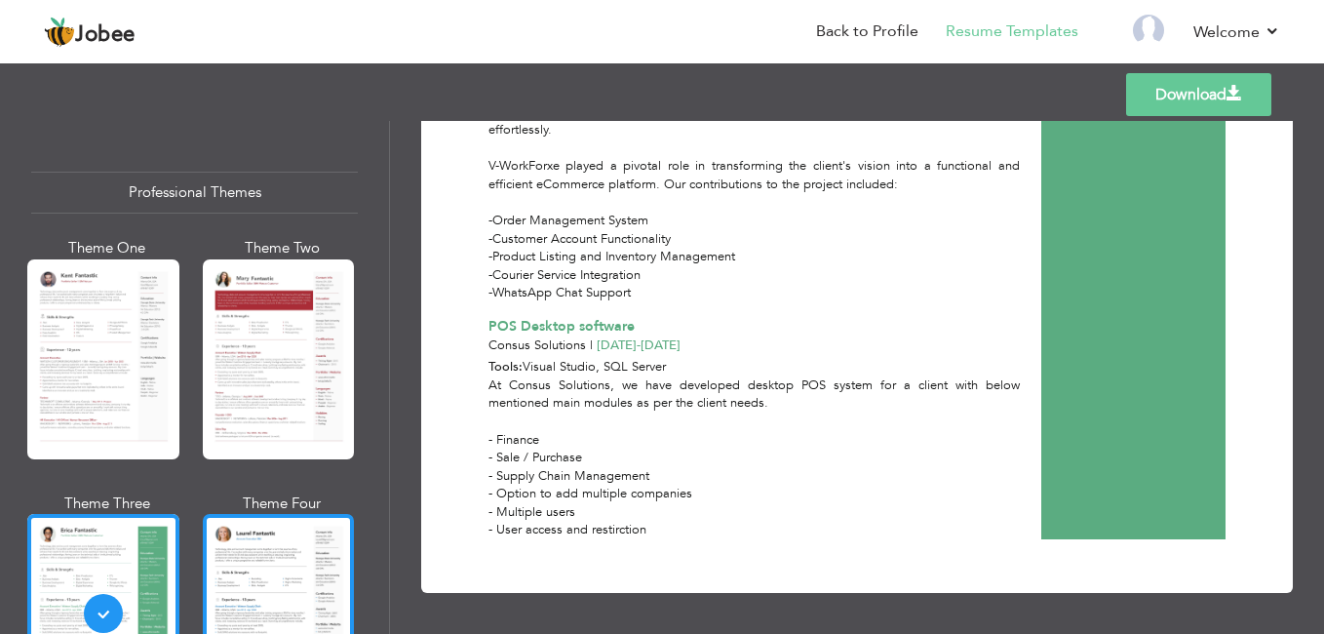
click at [260, 577] on div at bounding box center [279, 614] width 152 height 200
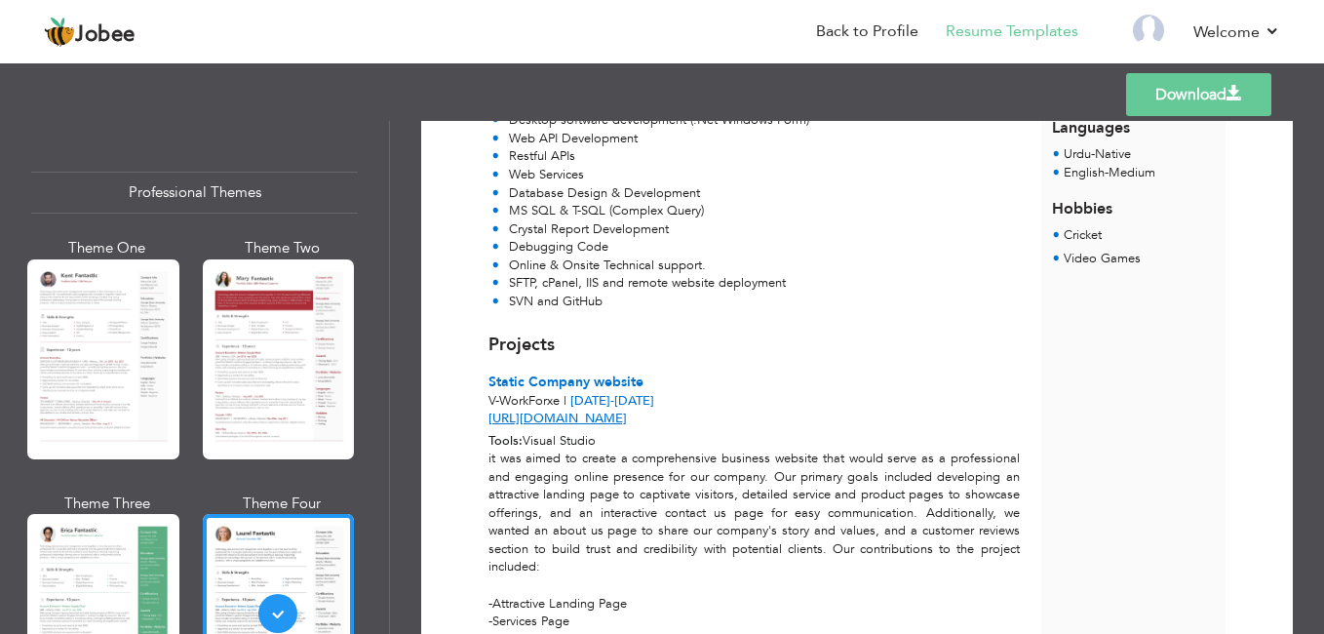
scroll to position [0, 0]
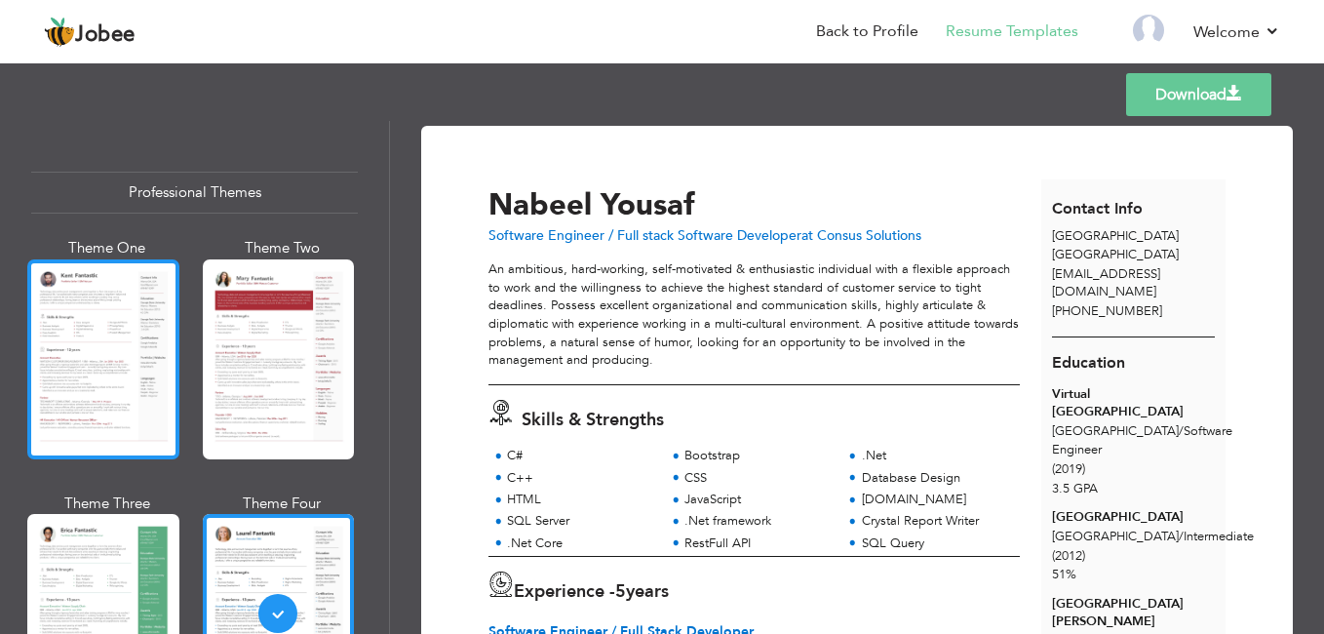
click at [53, 341] on div at bounding box center [103, 359] width 152 height 200
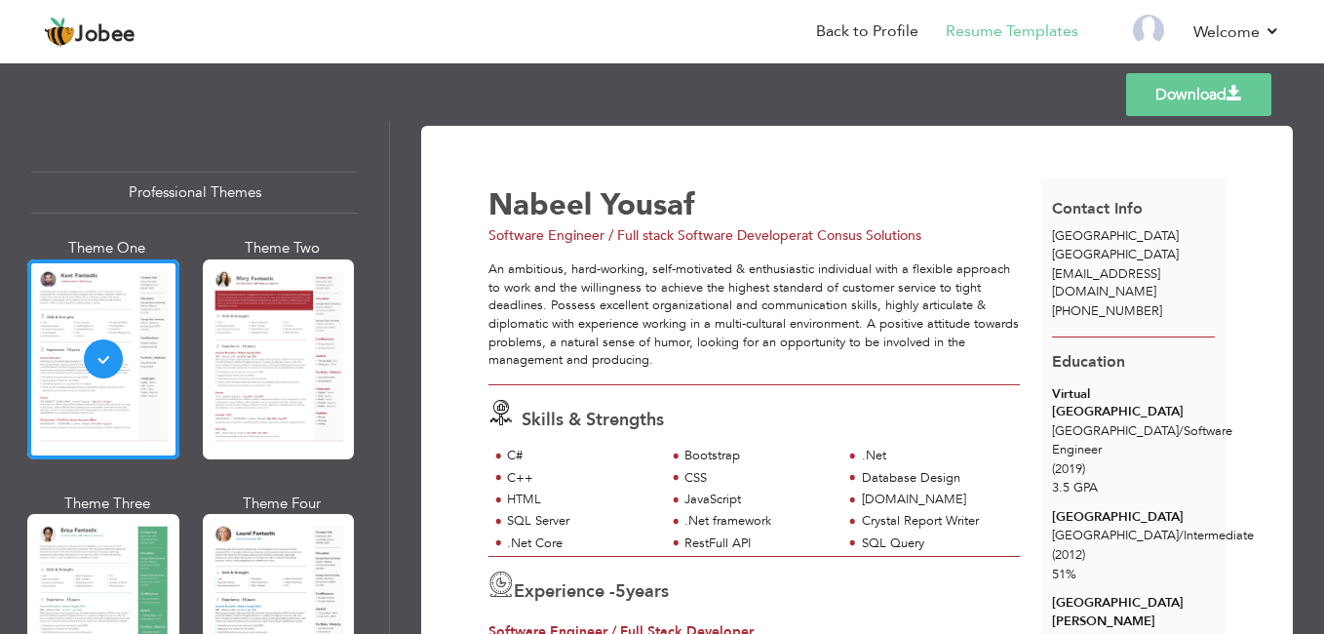
click at [1195, 98] on link "Download" at bounding box center [1198, 94] width 145 height 43
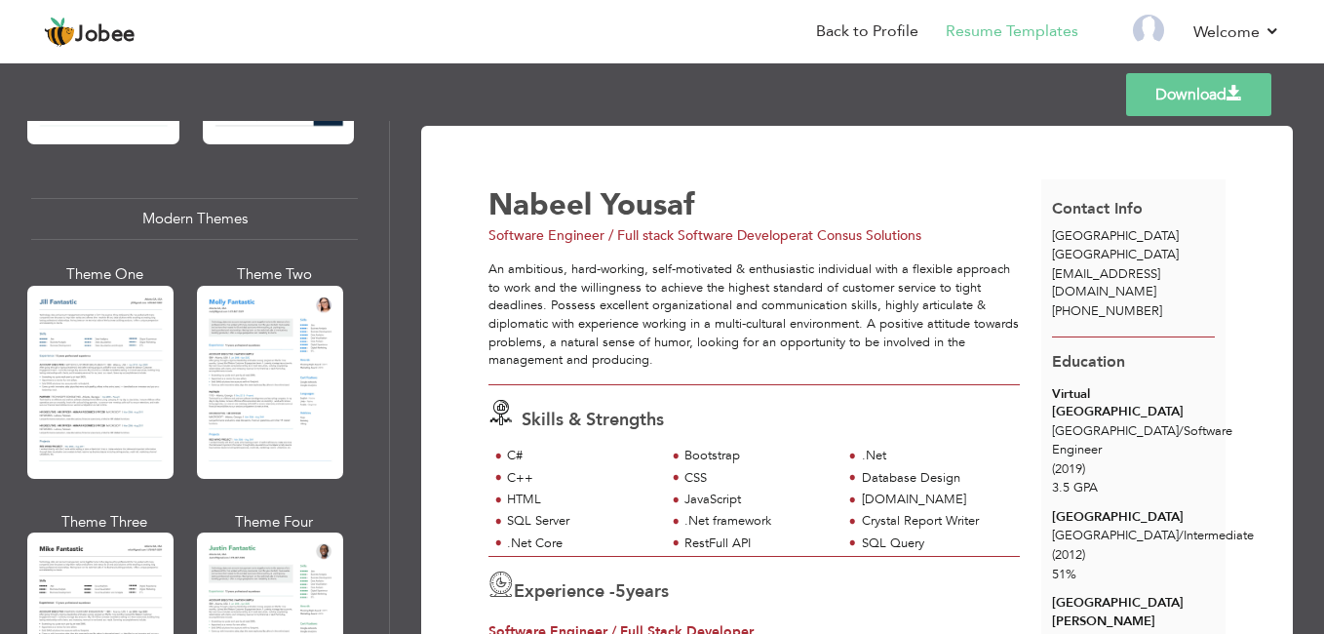
scroll to position [840, 0]
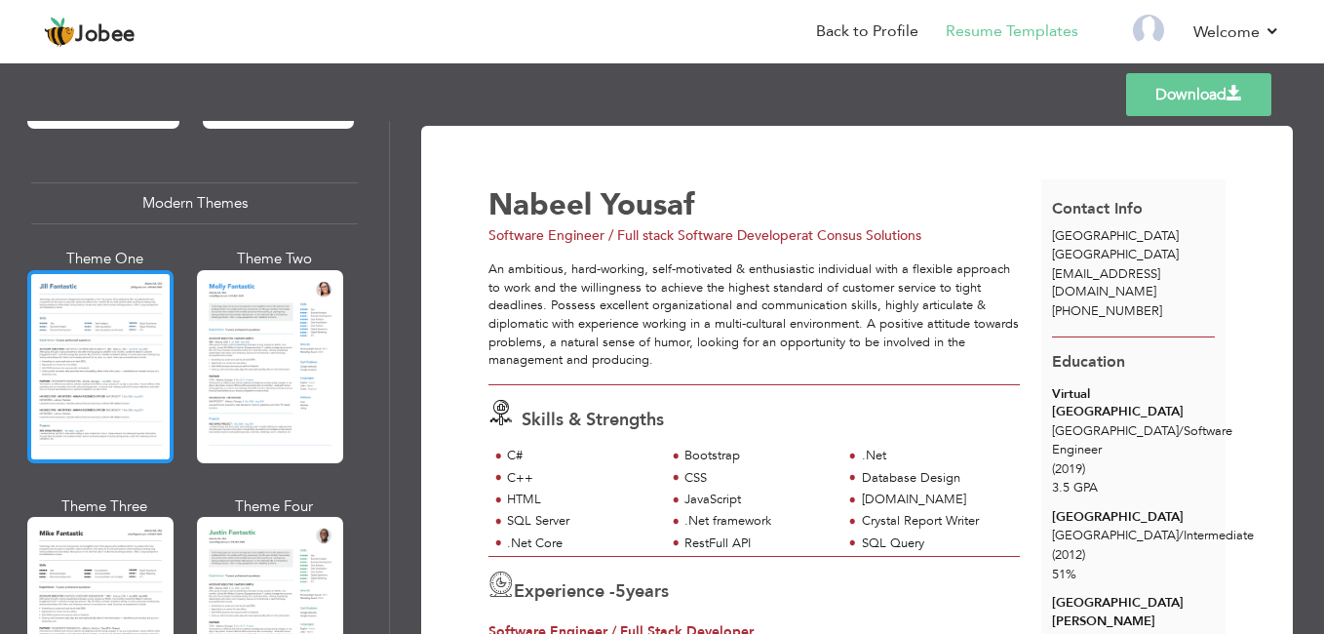
click at [99, 325] on div at bounding box center [100, 366] width 146 height 193
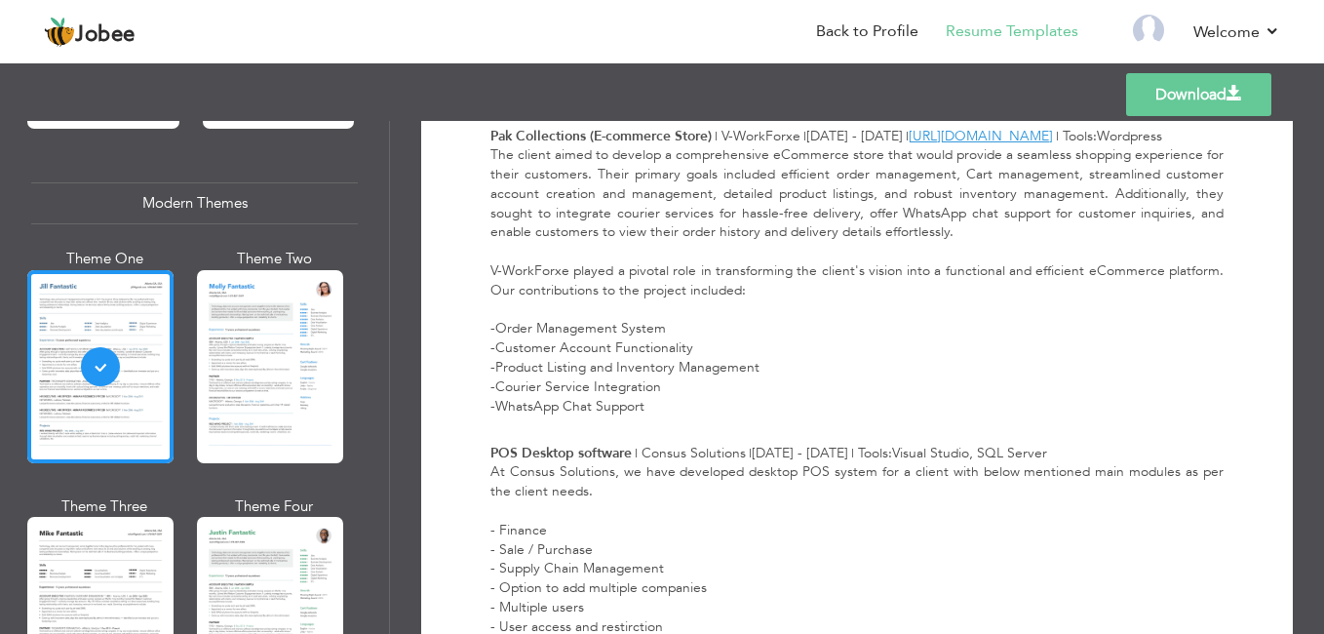
scroll to position [2193, 0]
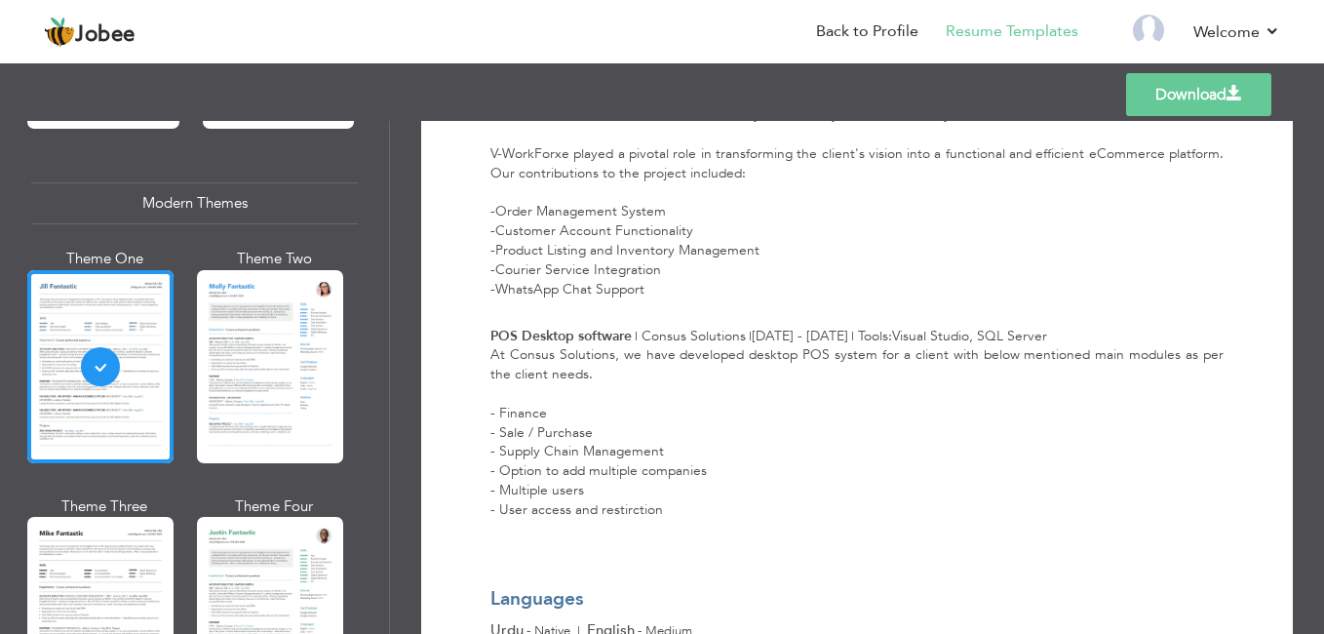
drag, startPoint x: 392, startPoint y: 306, endPoint x: 392, endPoint y: 322, distance: 15.6
click at [392, 322] on div "Download [PERSON_NAME] [GEOGRAPHIC_DATA] , [GEOGRAPHIC_DATA] [EMAIL_ADDRESS][DO…" at bounding box center [857, 377] width 934 height 513
drag, startPoint x: 380, startPoint y: 272, endPoint x: 383, endPoint y: 322, distance: 49.8
click at [383, 322] on div "Professional Themes Theme One Theme Two Theme Three Theme Six" at bounding box center [194, 377] width 389 height 513
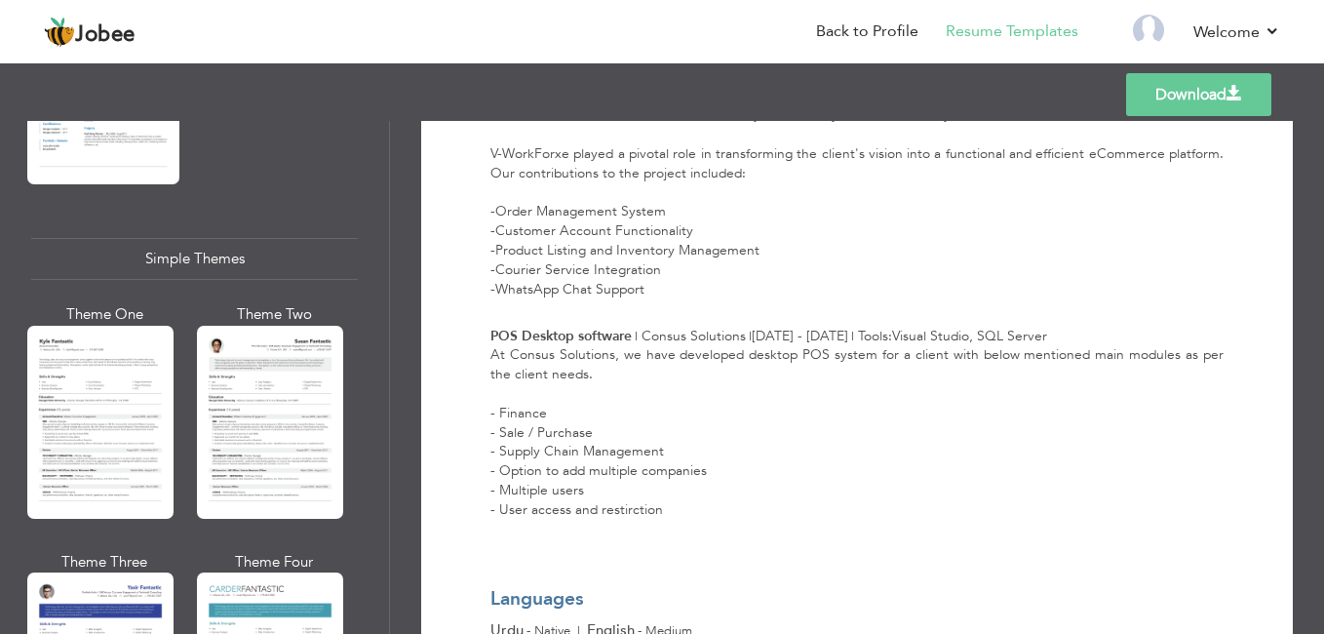
scroll to position [3334, 0]
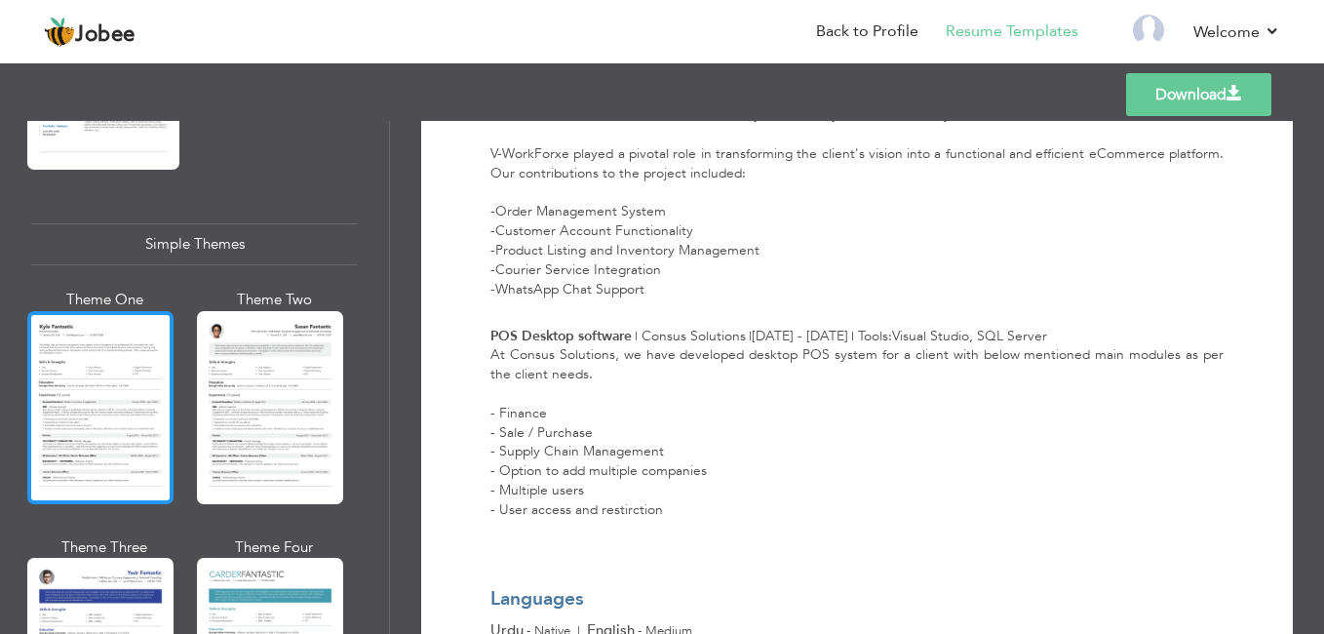
click at [83, 352] on div at bounding box center [100, 407] width 146 height 193
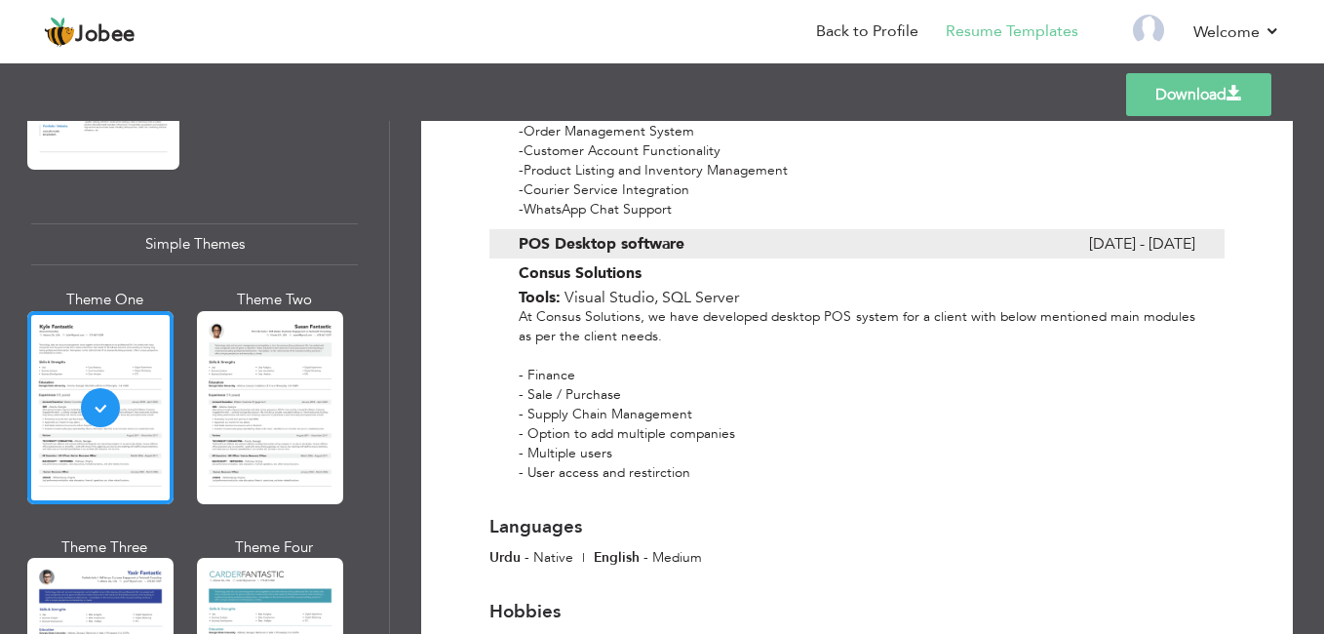
scroll to position [2711, 0]
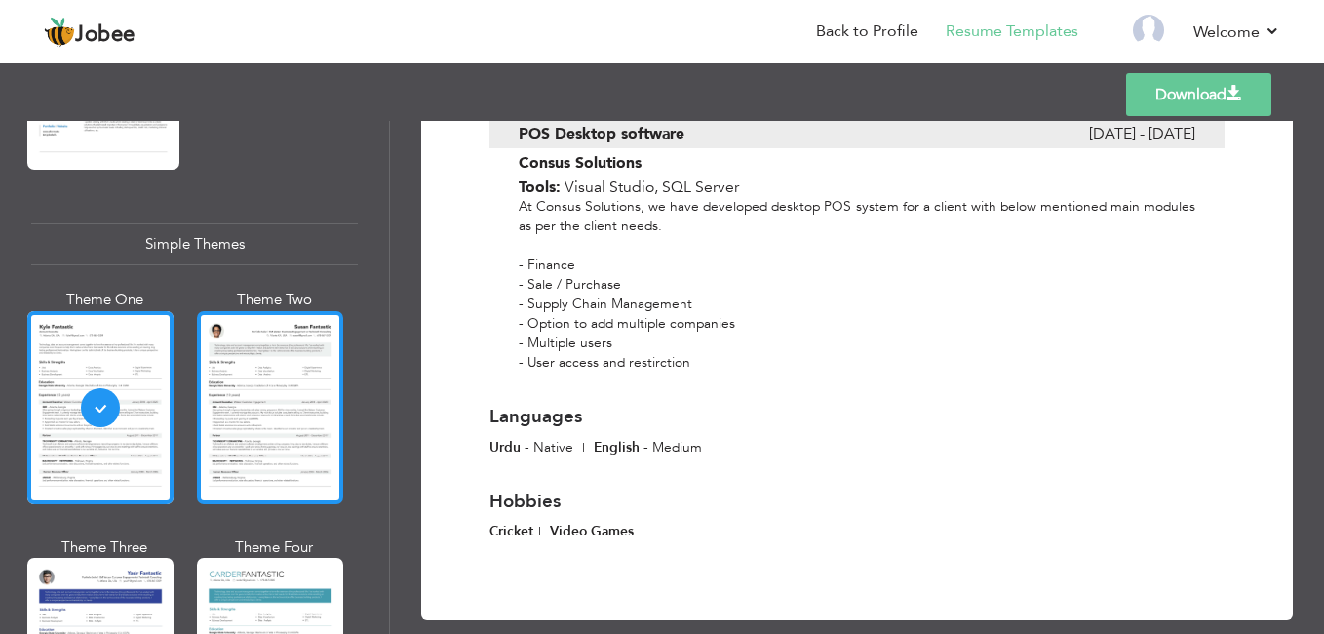
click at [272, 348] on div at bounding box center [270, 407] width 146 height 193
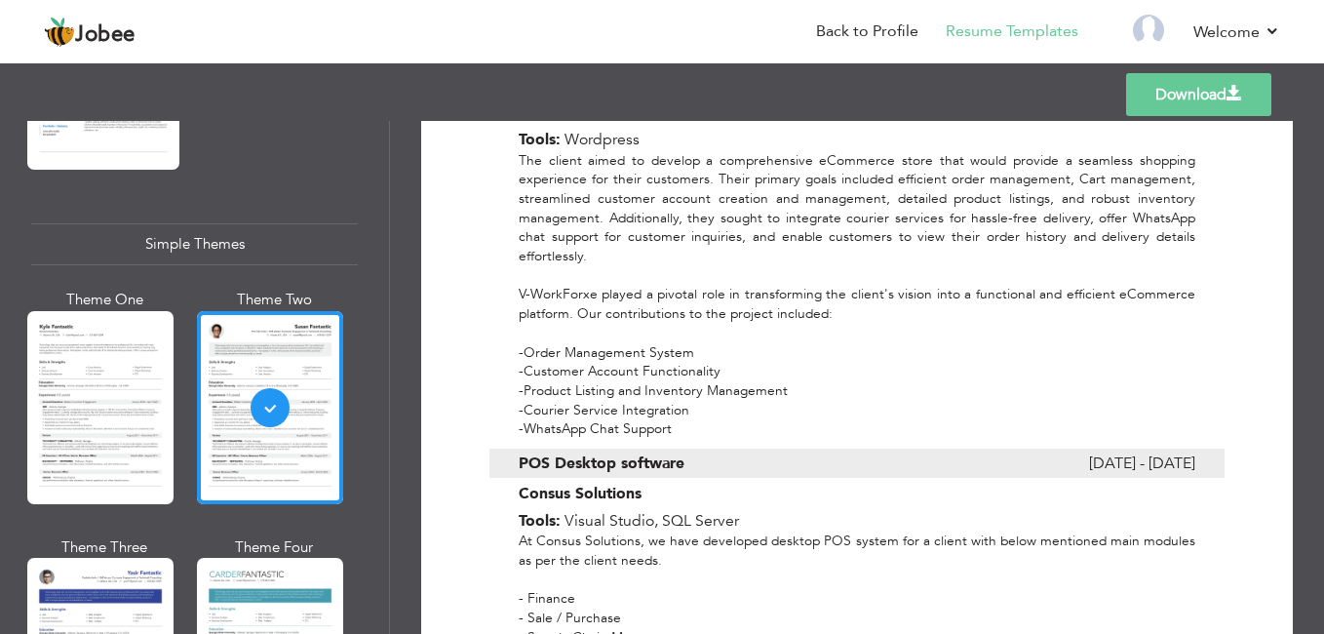
scroll to position [2368, 0]
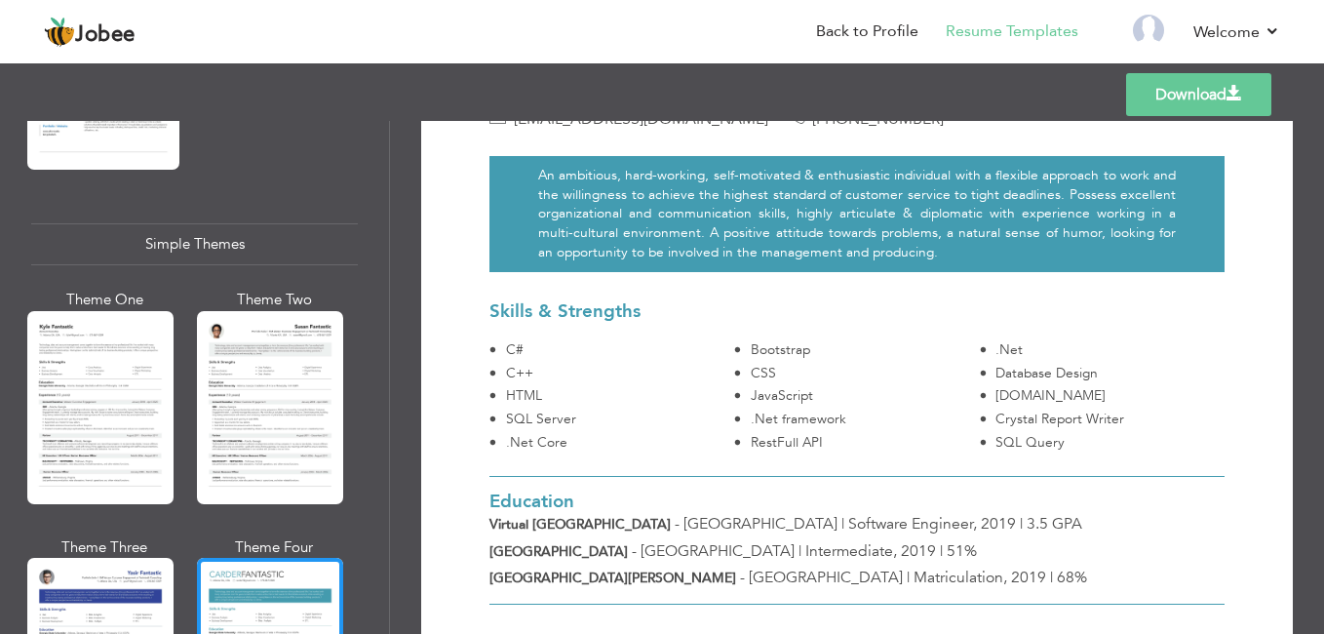
scroll to position [0, 0]
